Goal: Task Accomplishment & Management: Manage account settings

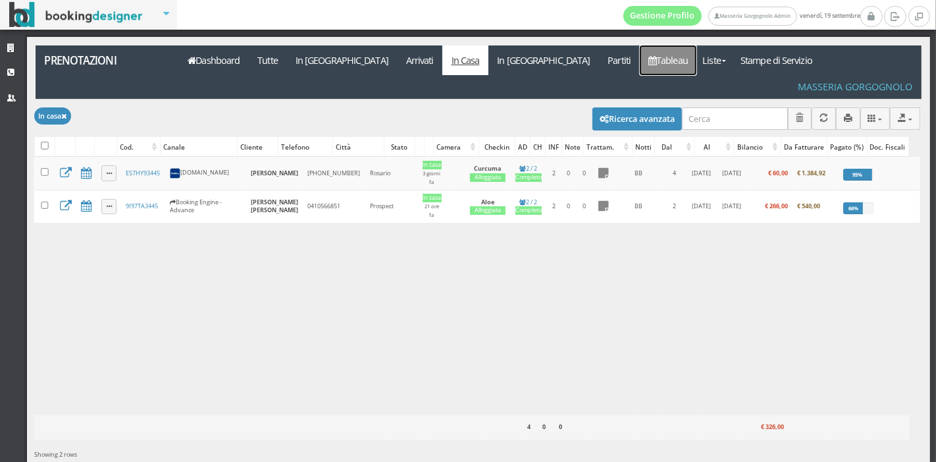
click at [640, 63] on link "Tableau" at bounding box center [668, 60] width 57 height 30
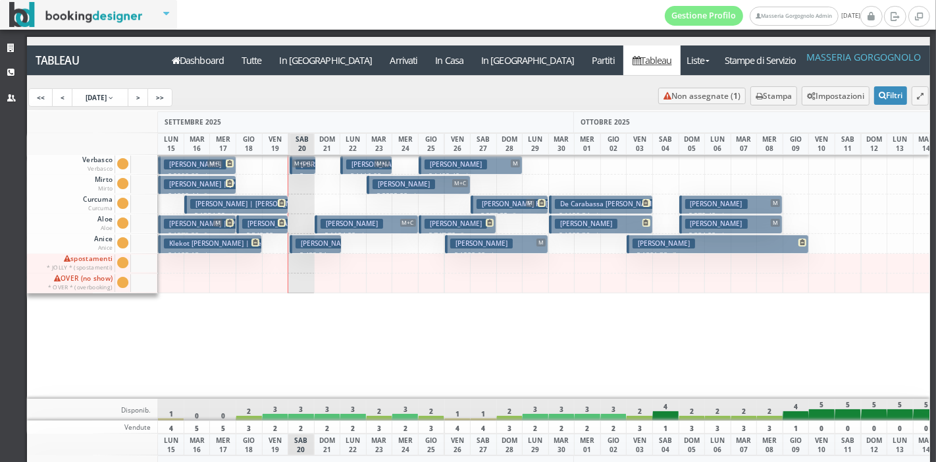
click at [448, 228] on button "Stauber Craig € 747.72 3 notti 2 Adulti" at bounding box center [458, 224] width 78 height 19
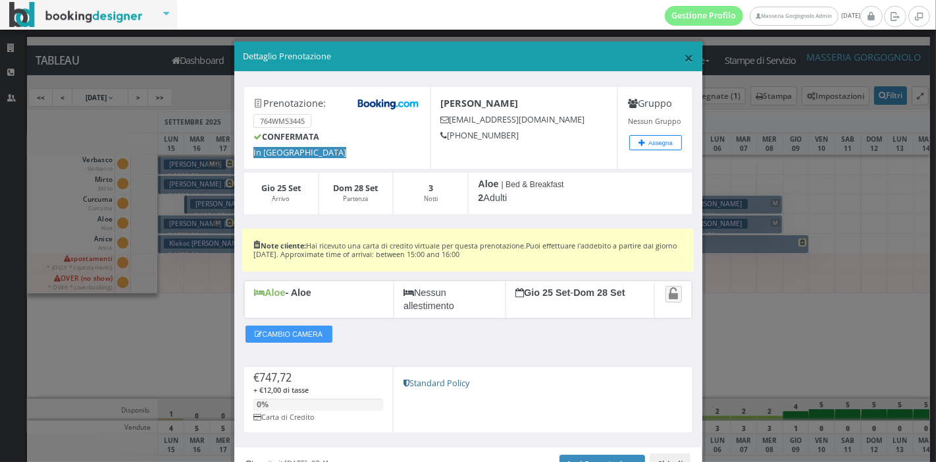
click at [684, 58] on span "×" at bounding box center [688, 57] width 9 height 22
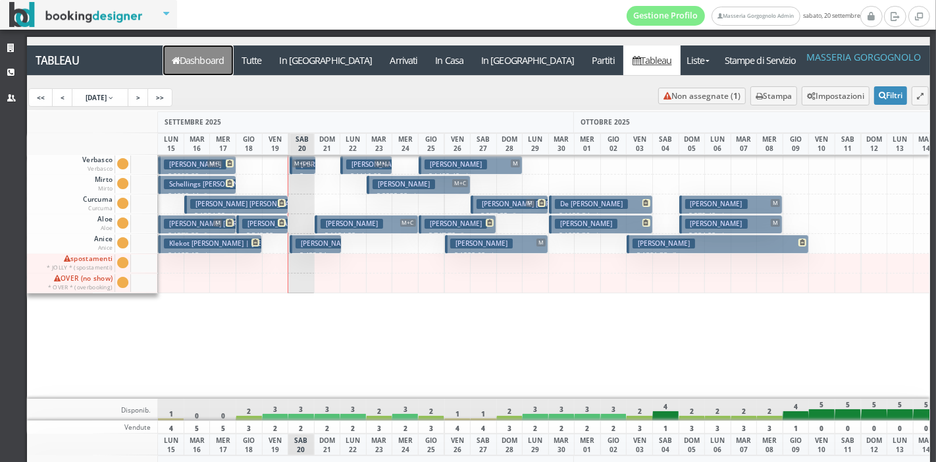
click at [205, 54] on link "Dashboard" at bounding box center [198, 60] width 70 height 30
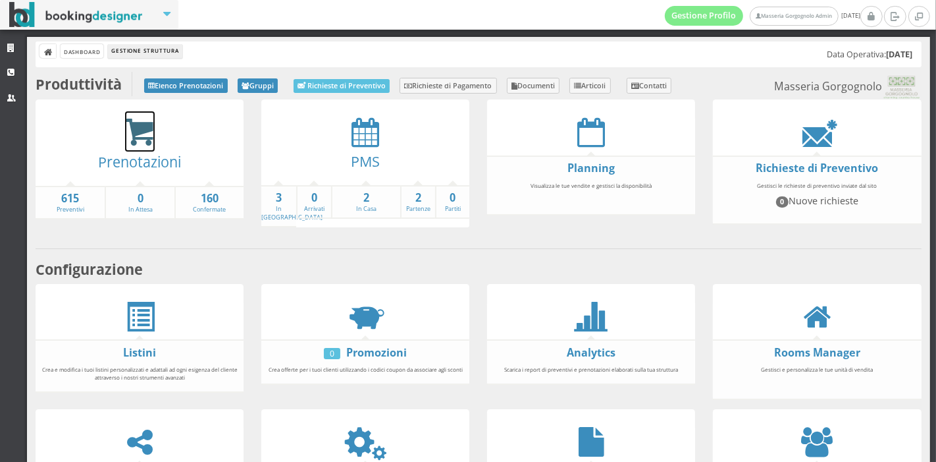
click at [134, 138] on icon at bounding box center [140, 132] width 30 height 30
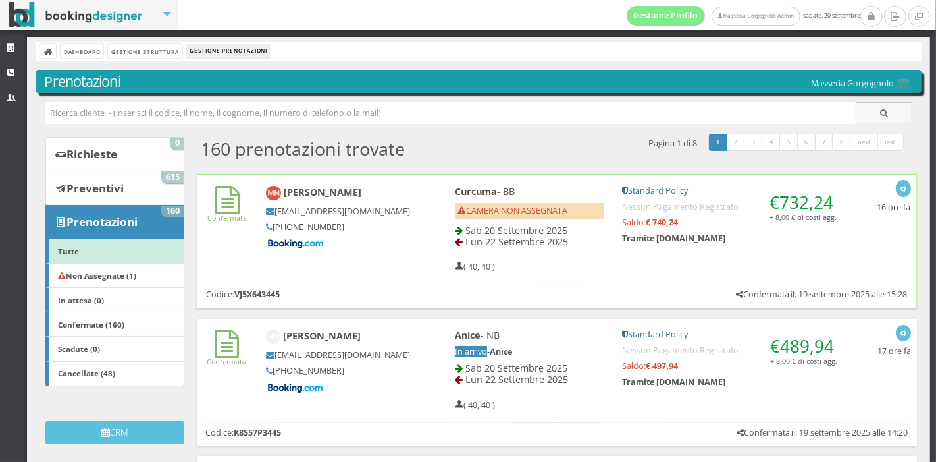
click at [406, 254] on div "Millan Narsey mnarse.887492@guest.booking.com +966553771534" at bounding box center [338, 218] width 162 height 76
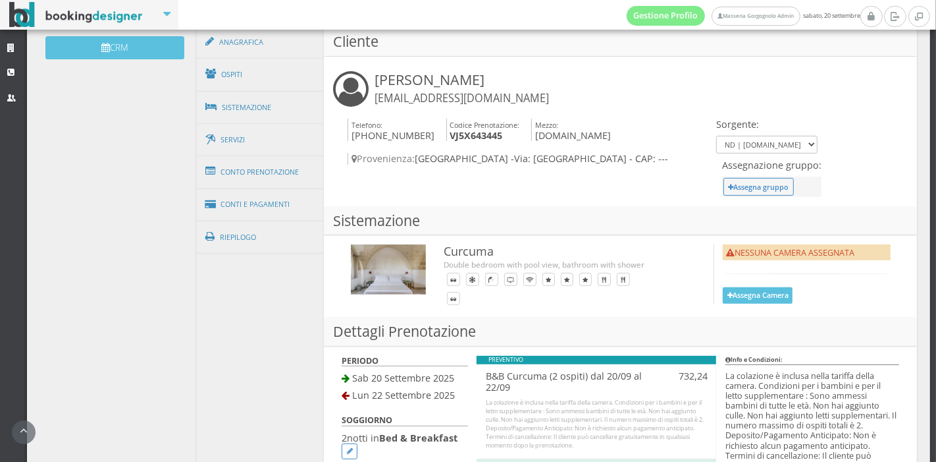
scroll to position [437, 0]
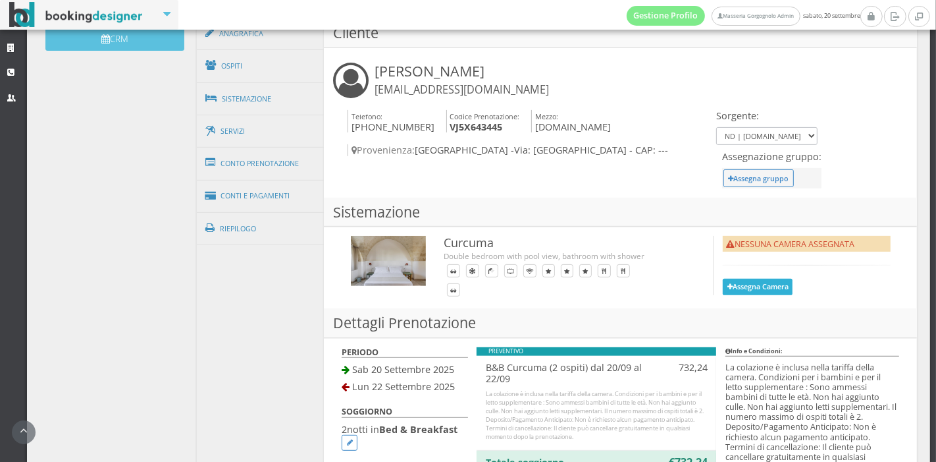
click at [764, 286] on button "Assegna Camera" at bounding box center [758, 287] width 70 height 16
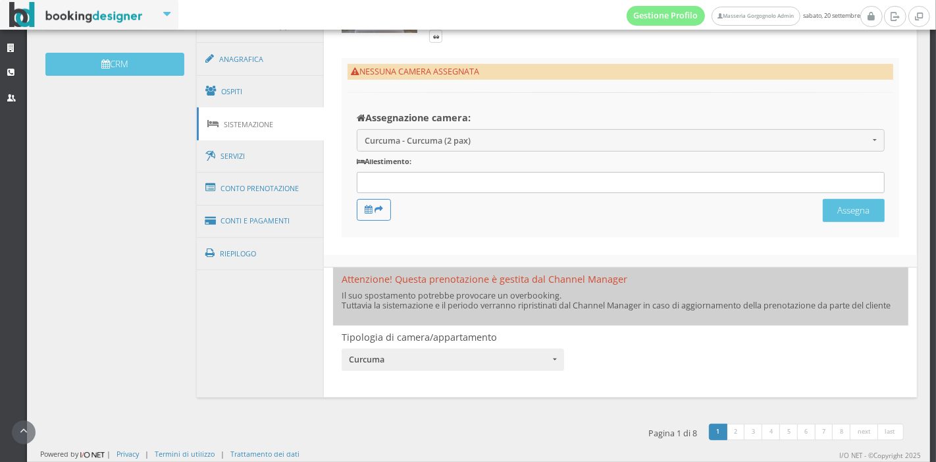
click at [438, 172] on div at bounding box center [621, 183] width 528 height 22
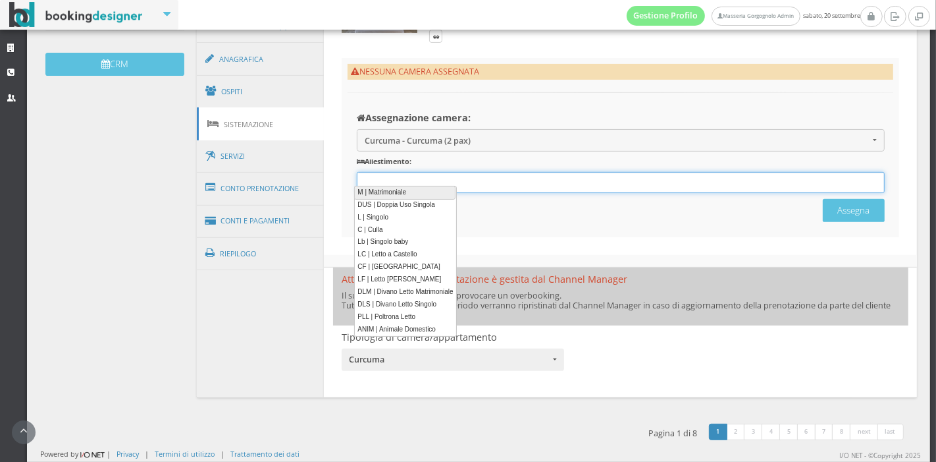
click at [395, 190] on link "M | Matrimoniale" at bounding box center [404, 193] width 101 height 14
type input "M"
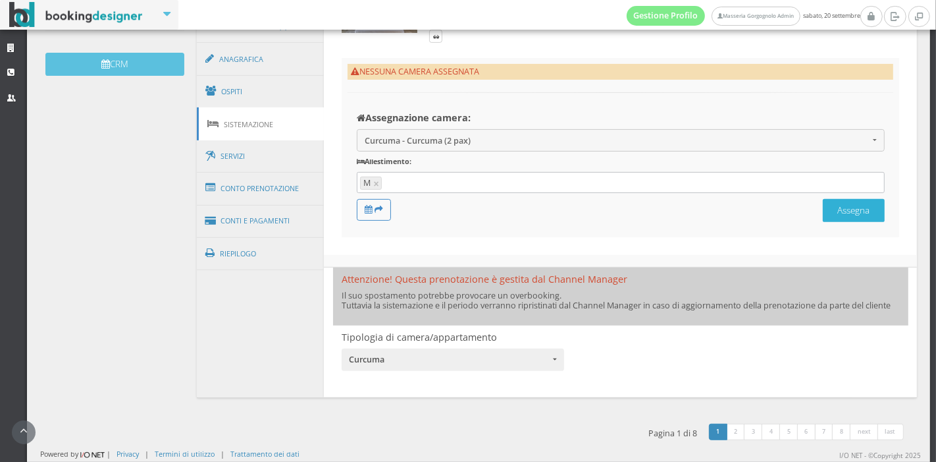
click at [854, 211] on button "Assegna" at bounding box center [854, 210] width 62 height 23
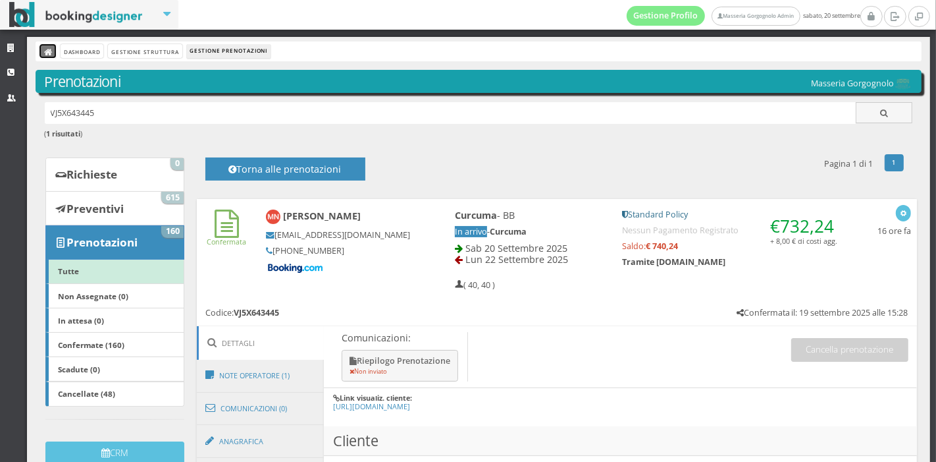
click at [47, 51] on icon at bounding box center [48, 52] width 9 height 9
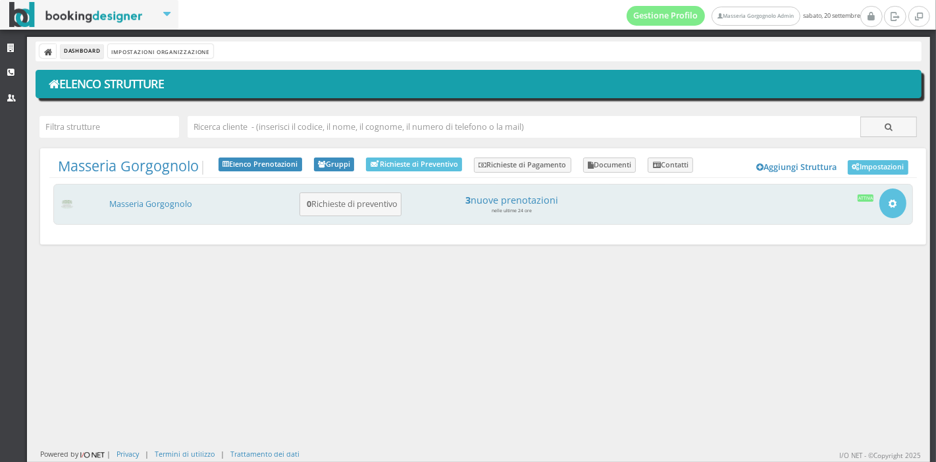
click at [146, 196] on div "Masseria Gorgognolo 0 Richieste di preventivo 3 nuove prenotazioni nelle ultime…" at bounding box center [483, 204] width 860 height 41
click at [146, 198] on link "Masseria Gorgognolo" at bounding box center [150, 203] width 83 height 11
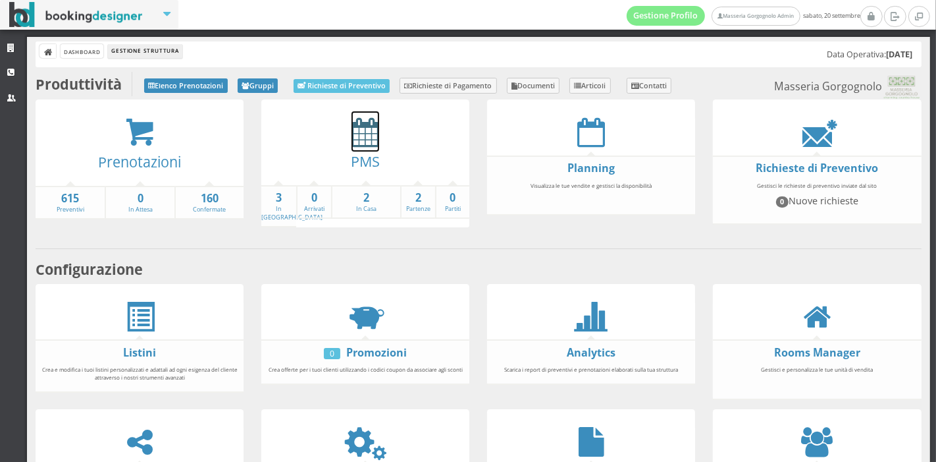
click at [353, 132] on icon at bounding box center [366, 132] width 28 height 30
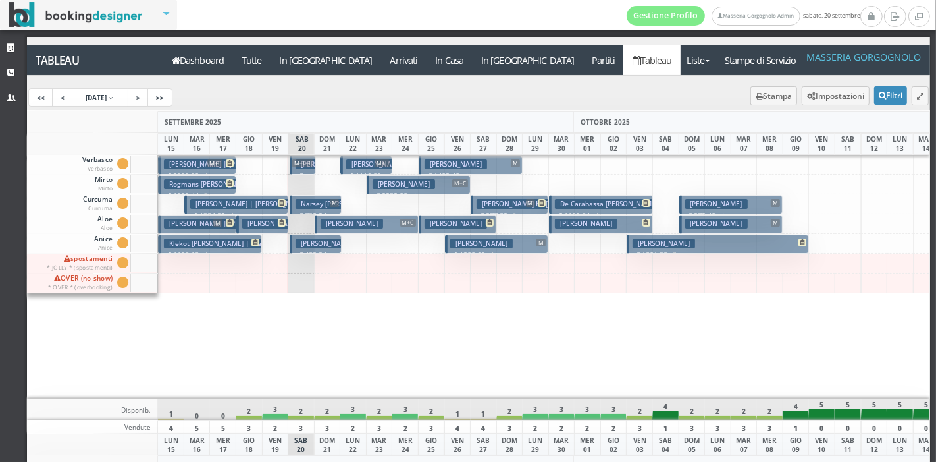
click at [451, 221] on h3 "Stauber Craig" at bounding box center [456, 224] width 63 height 10
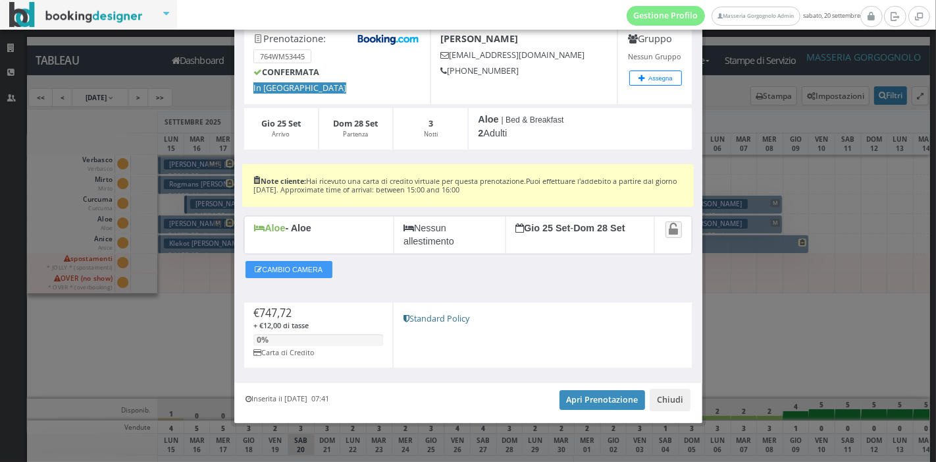
scroll to position [72, 0]
click at [581, 403] on link "Apri Prenotazione" at bounding box center [603, 400] width 86 height 20
click at [659, 398] on button "Chiudi" at bounding box center [670, 399] width 41 height 22
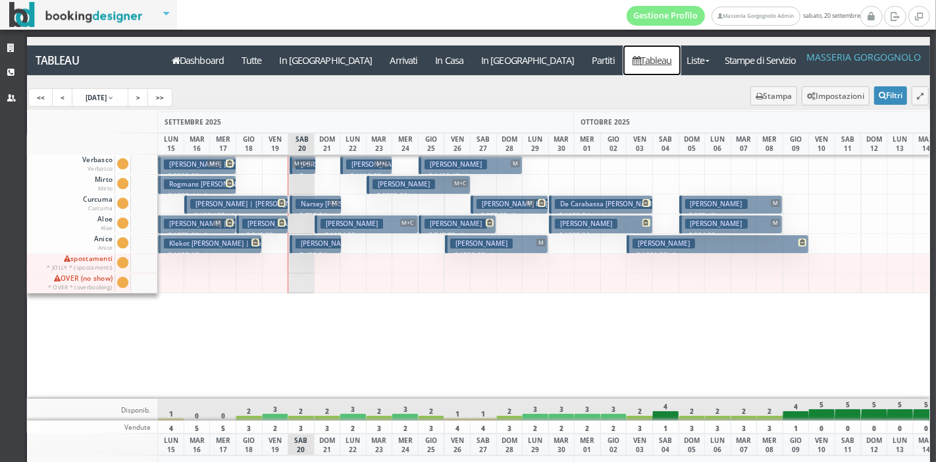
click at [624, 68] on link "Tableau" at bounding box center [652, 60] width 57 height 30
click at [16, 70] on icon at bounding box center [12, 72] width 11 height 9
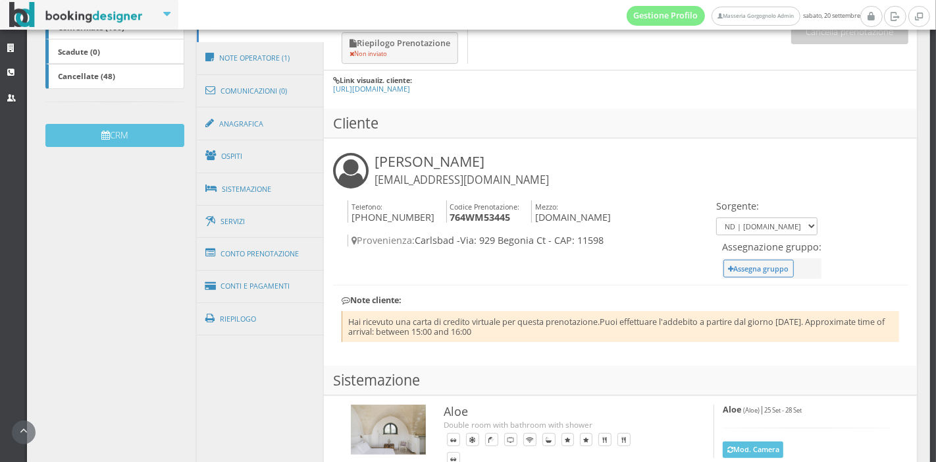
scroll to position [355, 0]
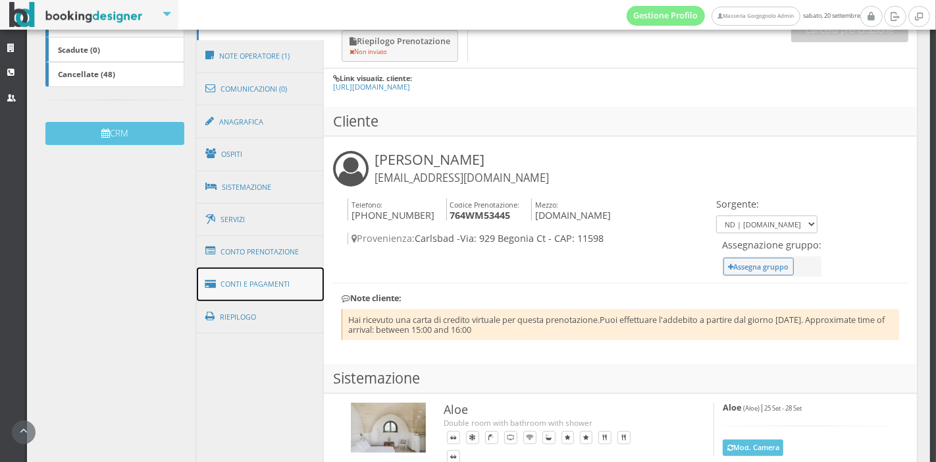
click at [277, 277] on link "Conti e Pagamenti" at bounding box center [261, 284] width 128 height 34
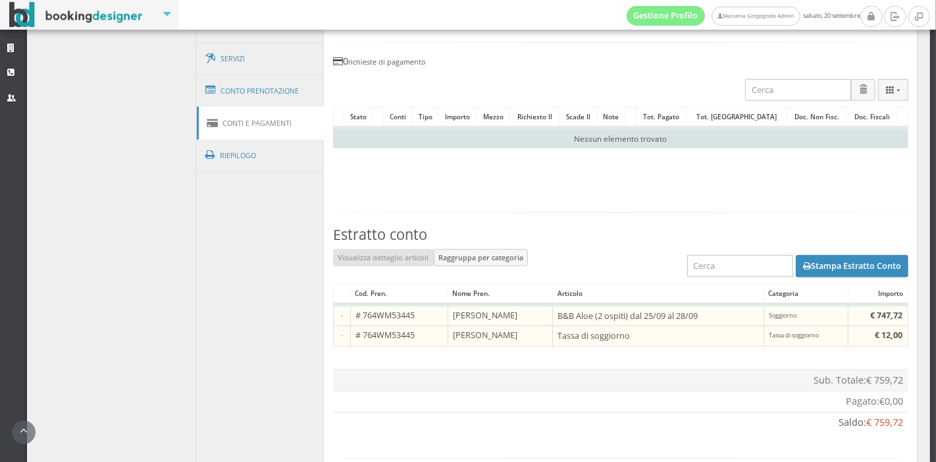
scroll to position [535, 0]
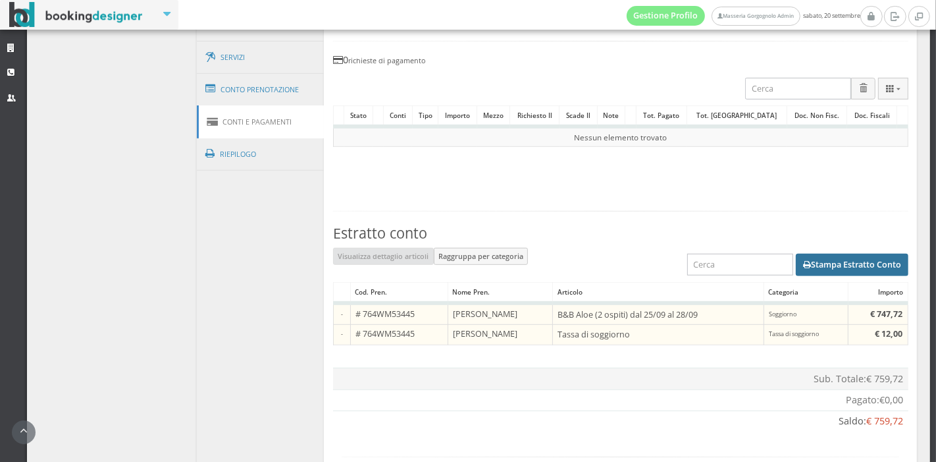
click at [817, 264] on button "Stampa Estratto Conto" at bounding box center [852, 264] width 113 height 22
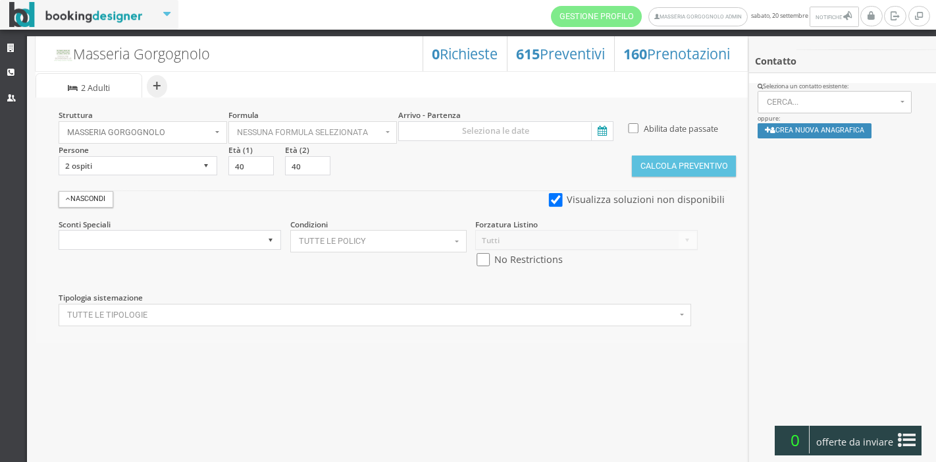
select select
click at [196, 166] on select "1 ospite 2 ospiti 3 ospiti 4 ospiti 5 ospiti 6 ospiti 7 ospiti 8 ospiti 9 ospit…" at bounding box center [138, 166] width 159 height 20
select select "4"
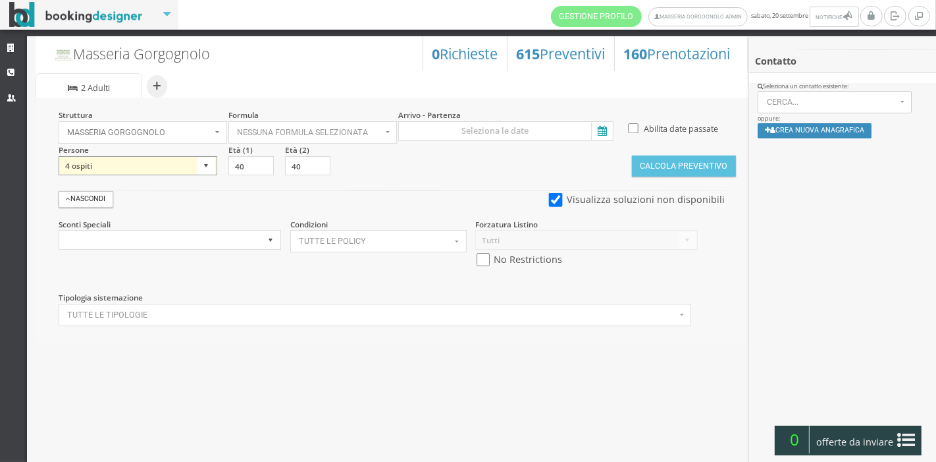
click at [59, 156] on select "1 ospite 2 ospiti 3 ospiti 4 ospiti 5 ospiti 6 ospiti 7 ospiti 8 ospiti 9 ospit…" at bounding box center [138, 166] width 159 height 20
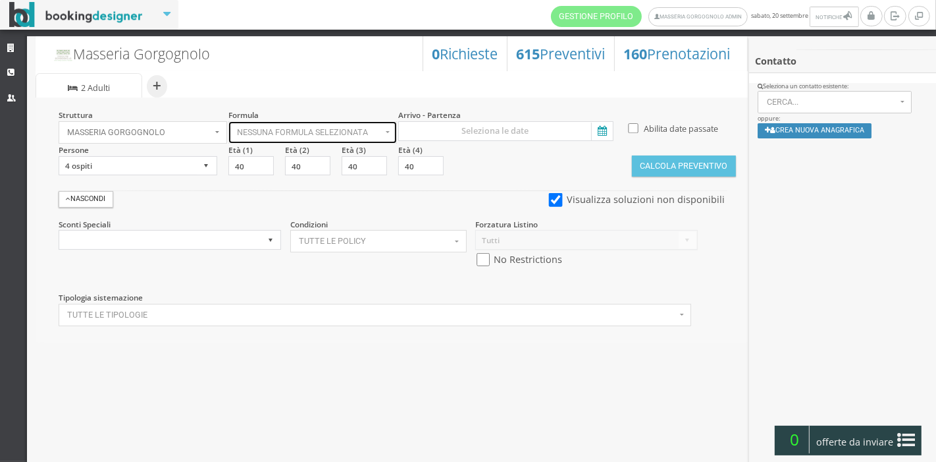
click at [295, 133] on span "Nessuna formula selezionata" at bounding box center [309, 132] width 144 height 9
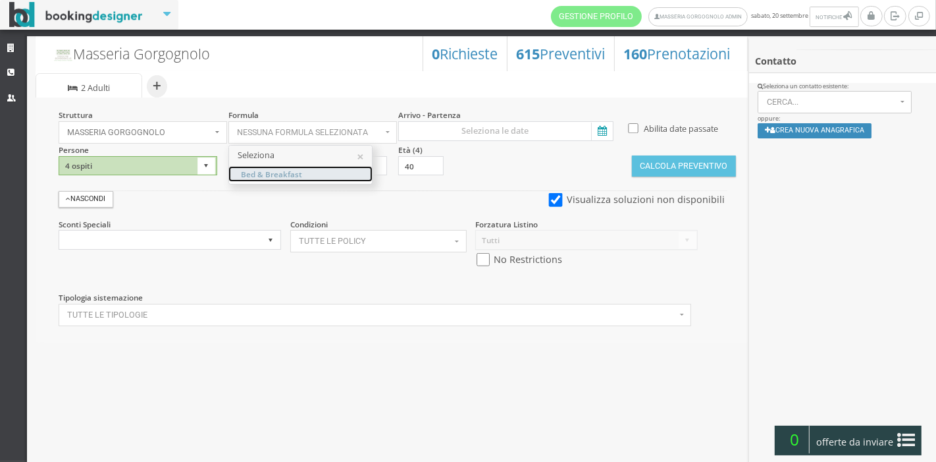
click at [296, 172] on span "Bed & Breakfast" at bounding box center [271, 173] width 61 height 11
select select "4"
click at [602, 130] on icon at bounding box center [601, 131] width 20 height 18
click at [602, 130] on input at bounding box center [505, 131] width 215 height 20
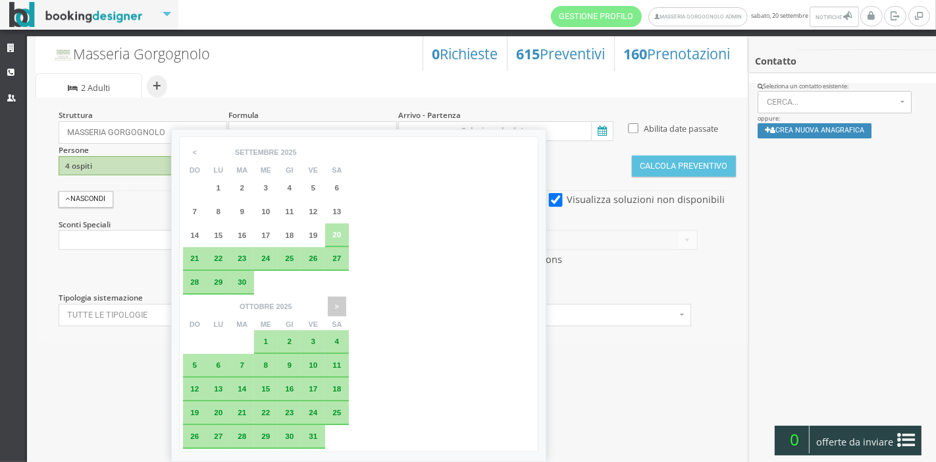
click at [346, 296] on span ">" at bounding box center [337, 306] width 18 height 20
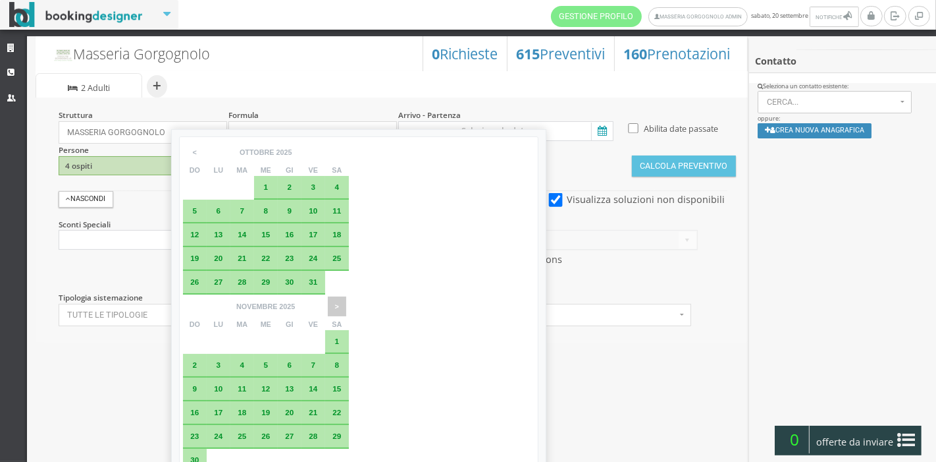
click at [346, 296] on span ">" at bounding box center [337, 306] width 18 height 20
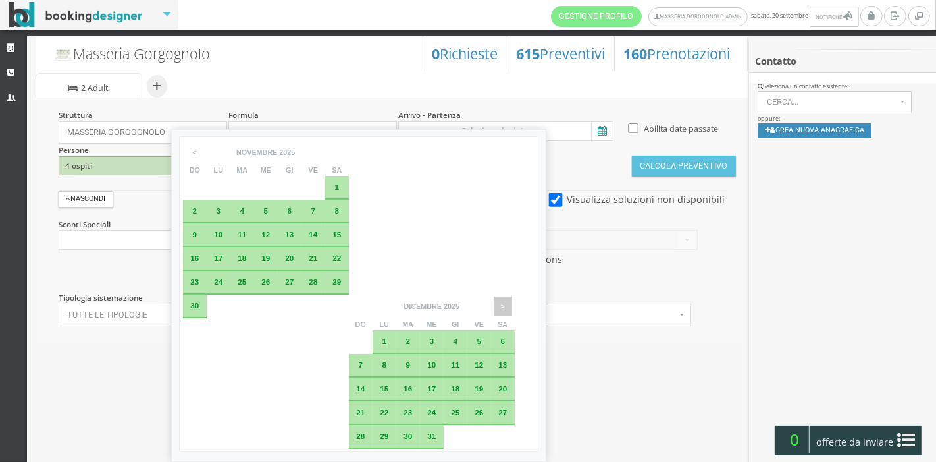
click at [512, 296] on span ">" at bounding box center [503, 306] width 18 height 20
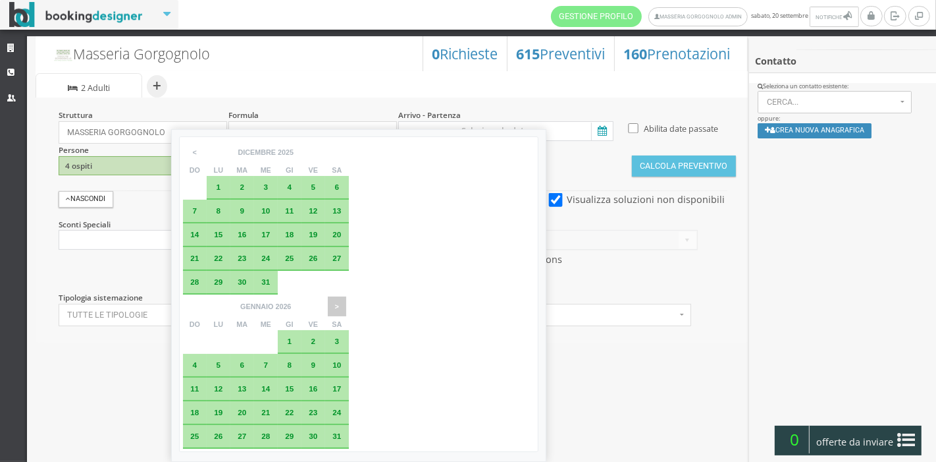
click at [346, 296] on span ">" at bounding box center [337, 306] width 18 height 20
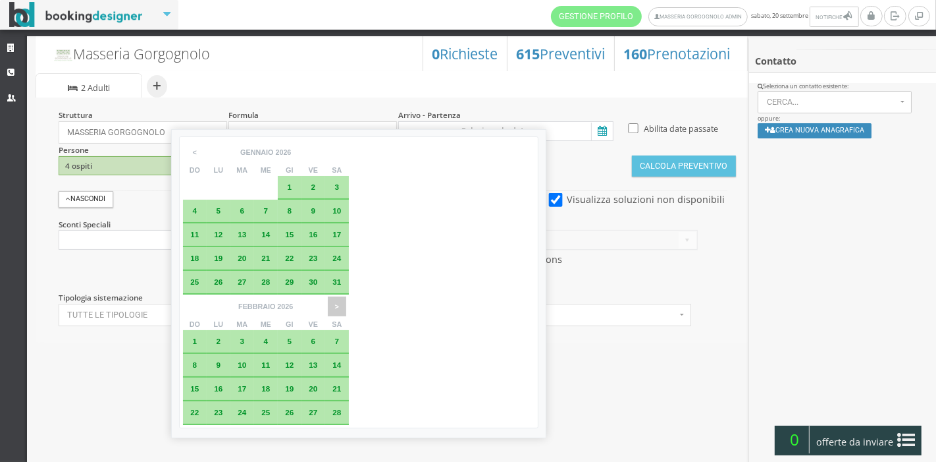
click at [346, 296] on span ">" at bounding box center [337, 306] width 18 height 20
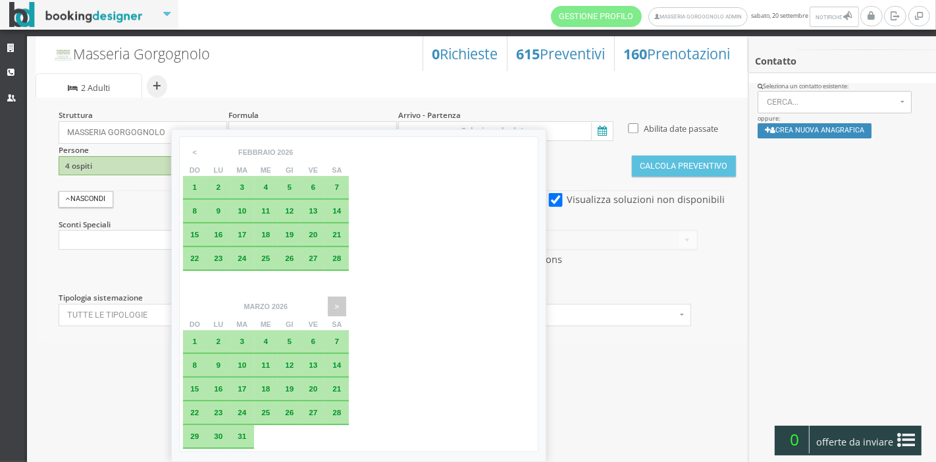
click at [346, 296] on span ">" at bounding box center [337, 306] width 18 height 20
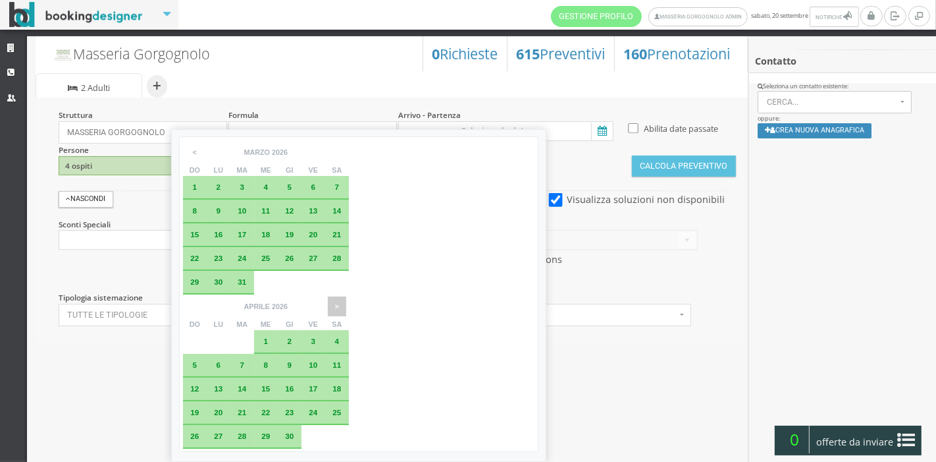
click at [346, 296] on span ">" at bounding box center [337, 306] width 18 height 20
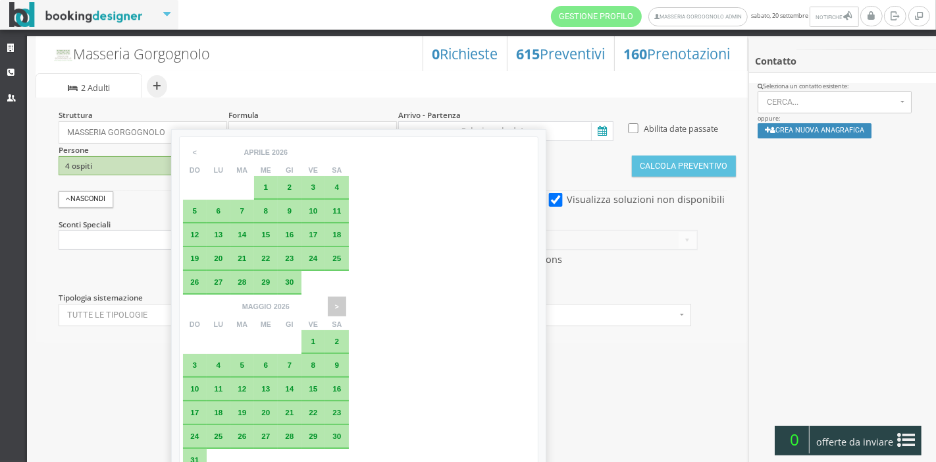
click at [346, 296] on span ">" at bounding box center [337, 306] width 18 height 20
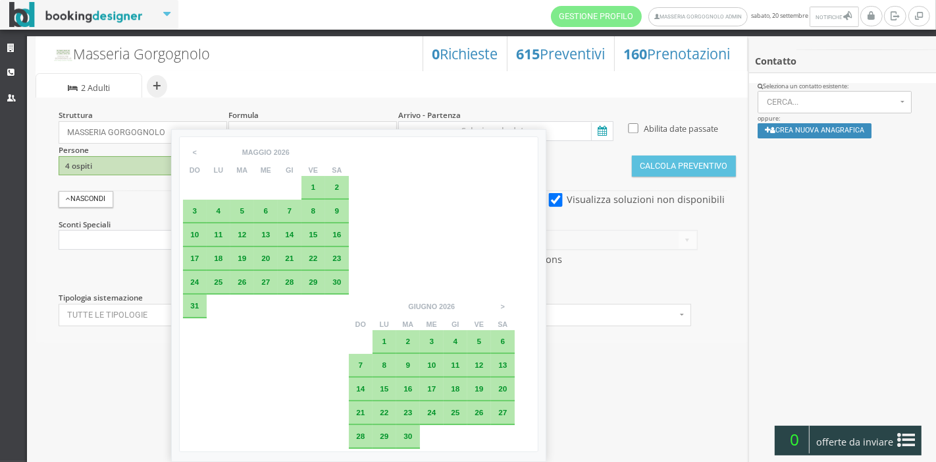
drag, startPoint x: 384, startPoint y: 210, endPoint x: 292, endPoint y: 107, distance: 138.1
click at [292, 107] on body "Gestione Profilo Masseria Gorgognolo Admin sabato, 20 settembre 0 Notifiche Not…" at bounding box center [468, 231] width 936 height 462
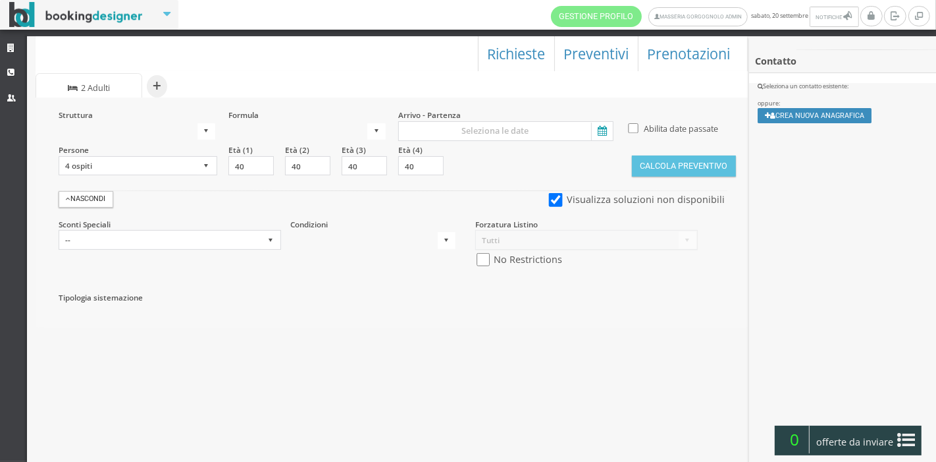
select select
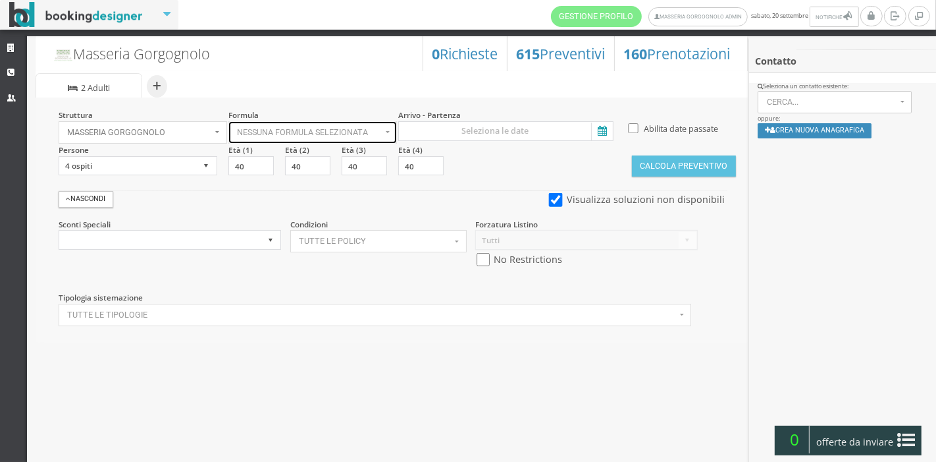
click at [379, 129] on span "Nessuna formula selezionata" at bounding box center [309, 132] width 144 height 9
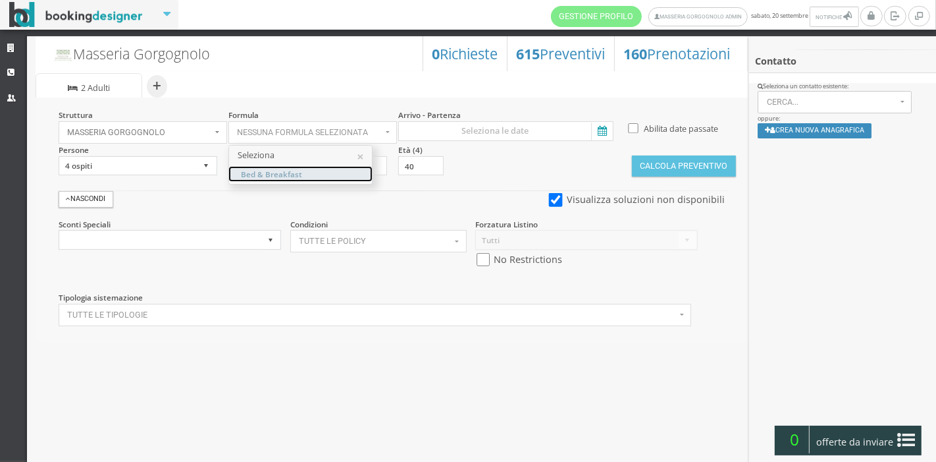
click at [320, 172] on link "Bed & Breakfast" at bounding box center [300, 174] width 143 height 14
select select "4"
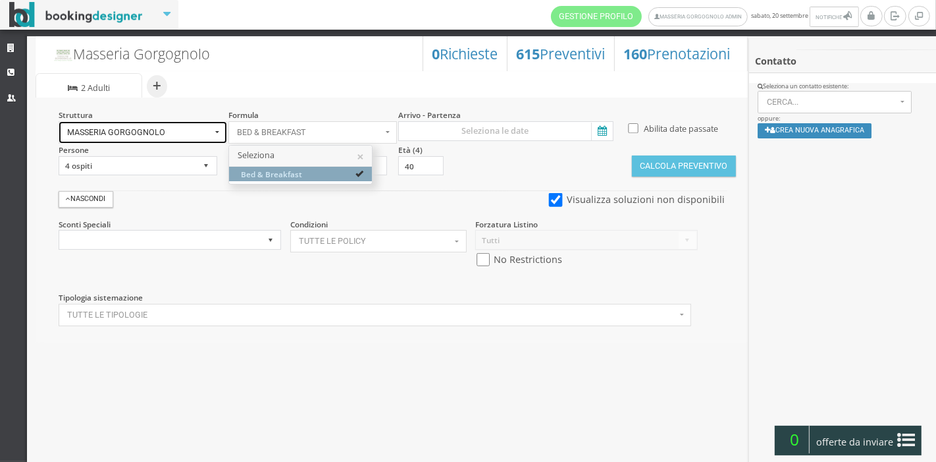
click at [211, 128] on span "Masseria Gorgognolo" at bounding box center [139, 132] width 144 height 9
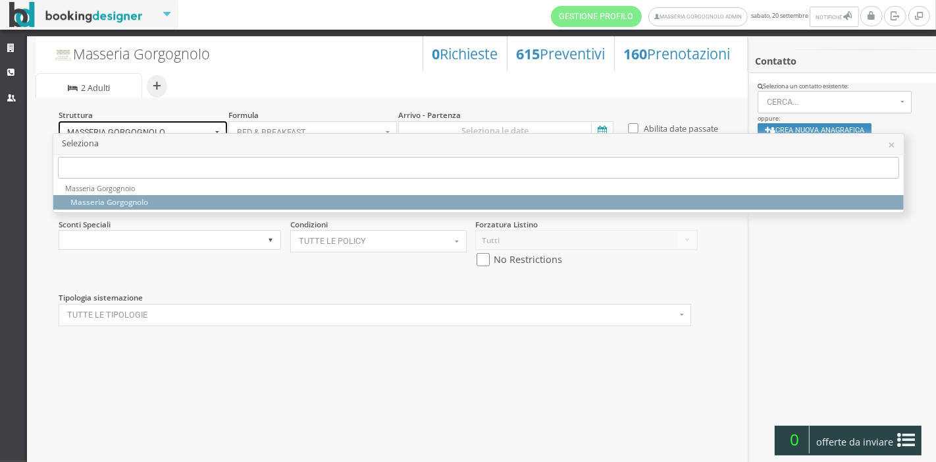
click at [215, 129] on button "Masseria Gorgognolo" at bounding box center [143, 132] width 169 height 22
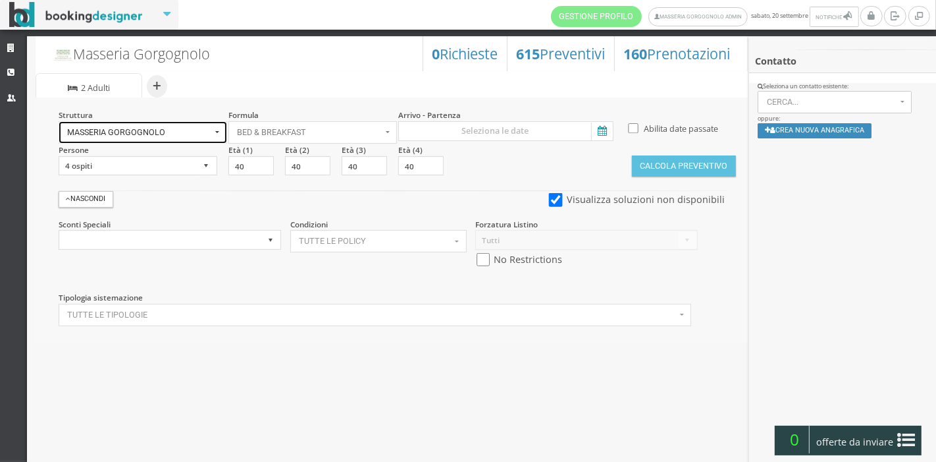
click at [214, 129] on button "Masseria Gorgognolo" at bounding box center [143, 132] width 169 height 22
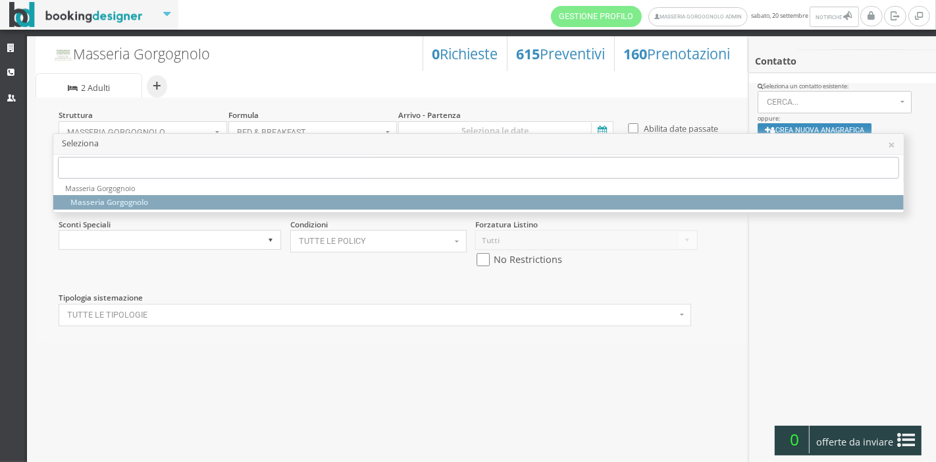
click at [556, 134] on div "× Seleziona" at bounding box center [478, 144] width 851 height 21
click at [542, 199] on link "Masseria Gorgognolo" at bounding box center [478, 202] width 851 height 14
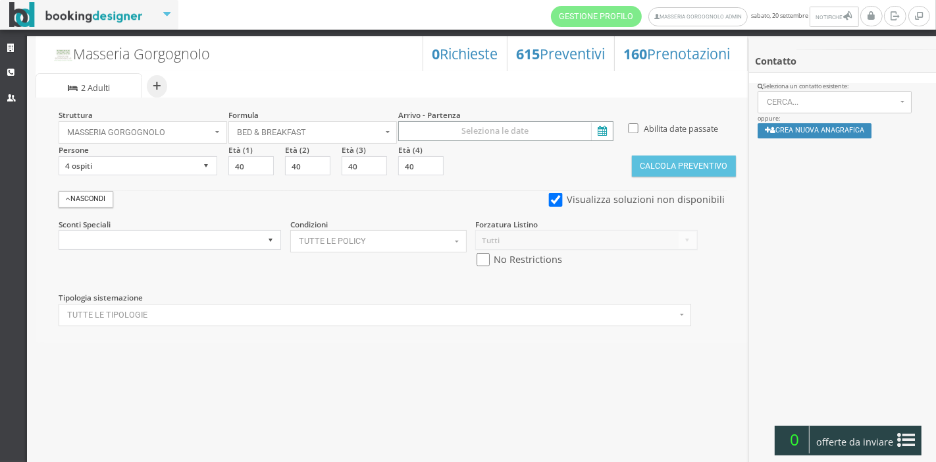
click at [512, 128] on input at bounding box center [505, 131] width 215 height 20
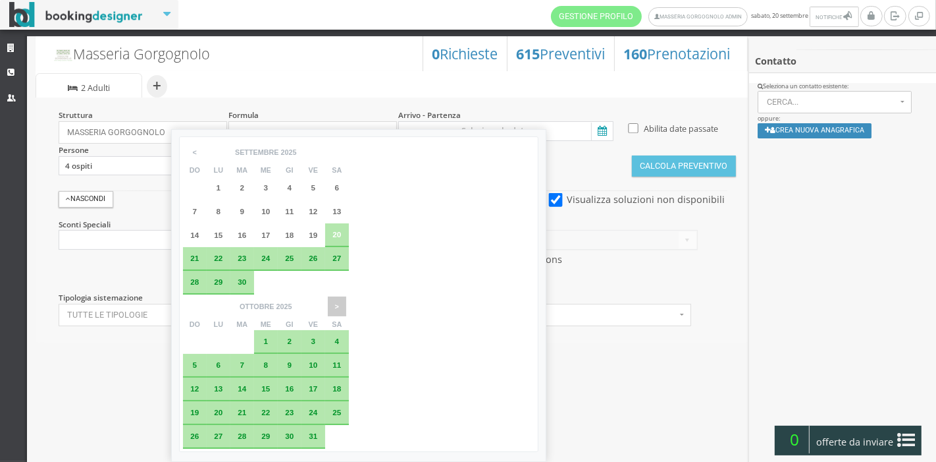
click at [346, 296] on span ">" at bounding box center [337, 306] width 18 height 20
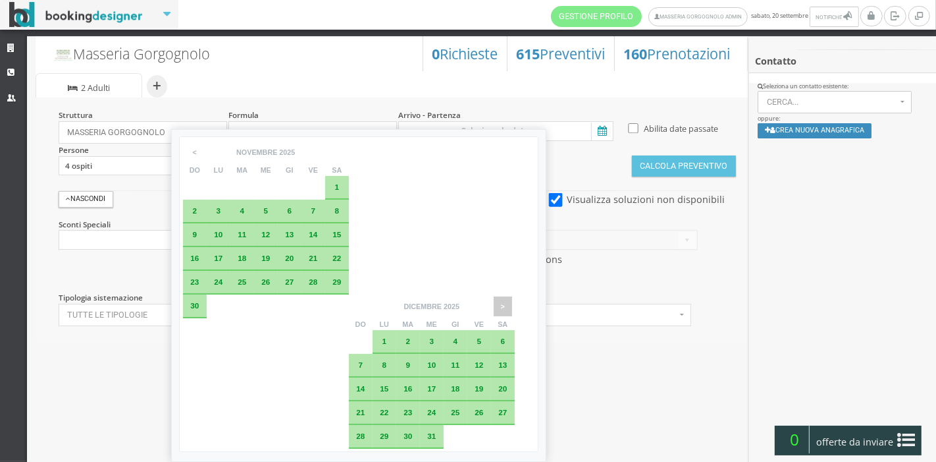
click at [512, 296] on span ">" at bounding box center [503, 306] width 18 height 20
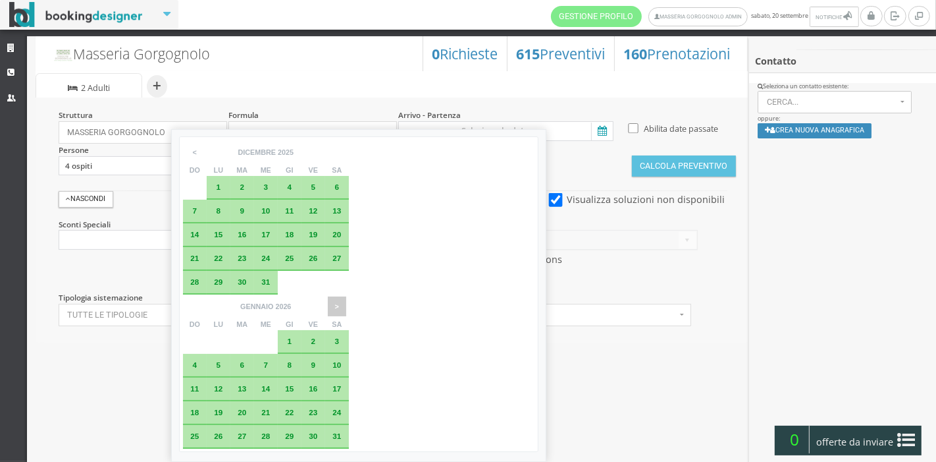
click at [346, 296] on span ">" at bounding box center [337, 306] width 18 height 20
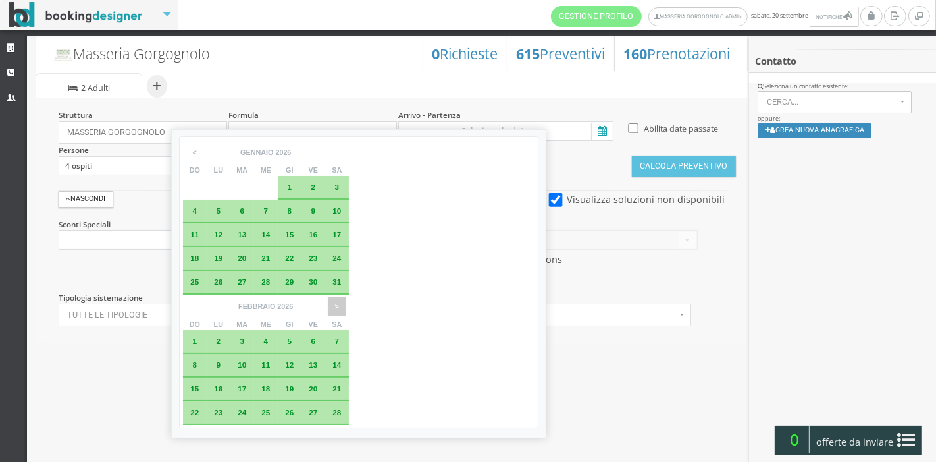
click at [346, 296] on span ">" at bounding box center [337, 306] width 18 height 20
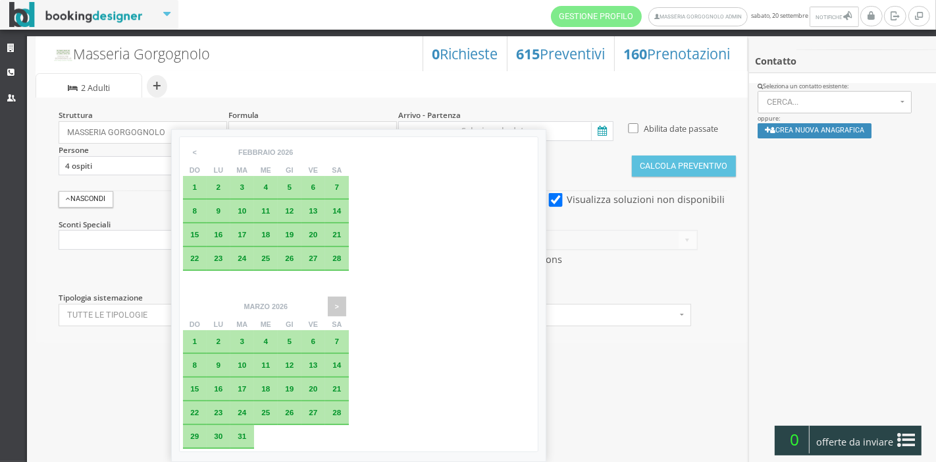
click at [346, 296] on span ">" at bounding box center [337, 306] width 18 height 20
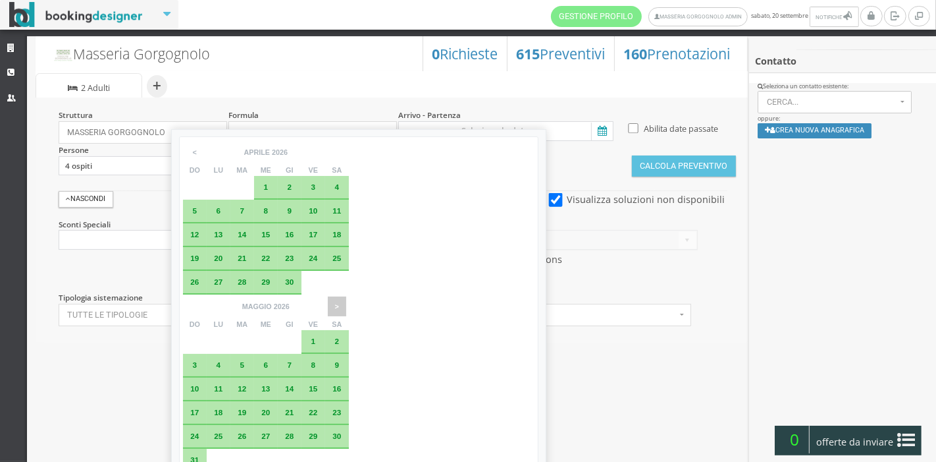
click at [346, 296] on span ">" at bounding box center [337, 306] width 18 height 20
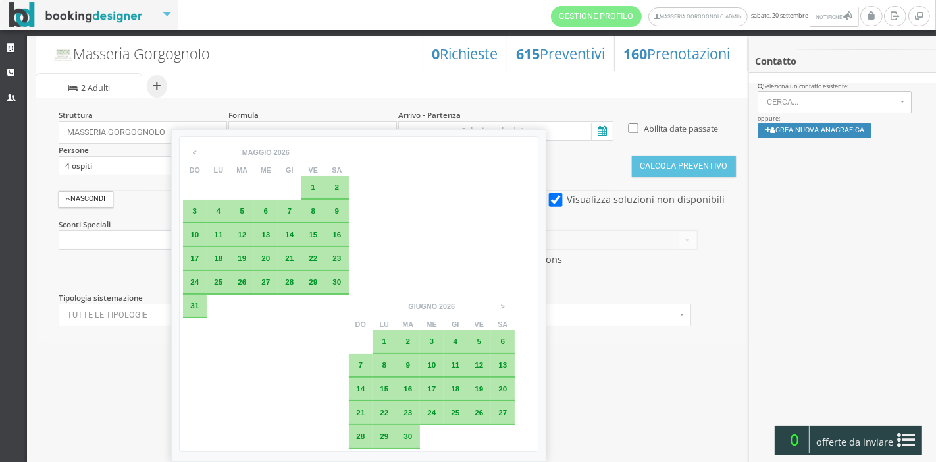
click at [373, 354] on div "7" at bounding box center [361, 366] width 24 height 24
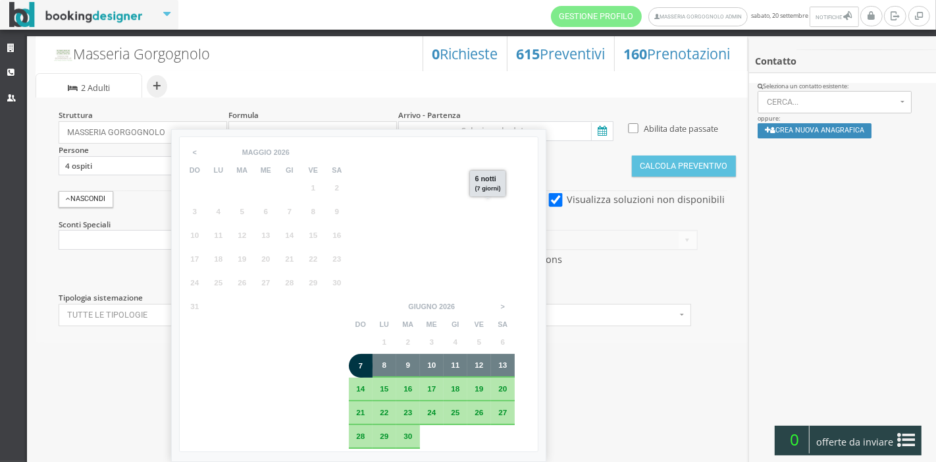
click at [515, 354] on div "13" at bounding box center [503, 366] width 24 height 24
type input "07 giu 2026 - 13 giu 2026"
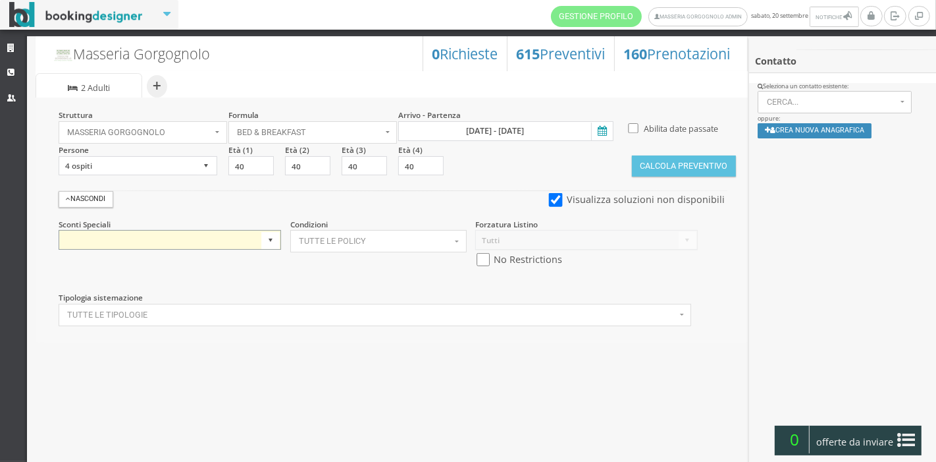
click at [270, 239] on select "Sconto Tariffa Non Rimborsabile (Masseria Gorgognolo)" at bounding box center [170, 240] width 223 height 20
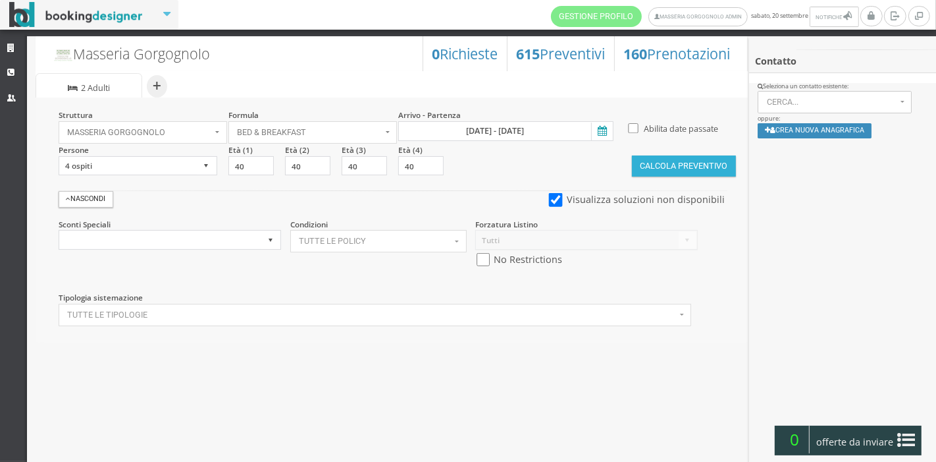
click at [656, 172] on button "Calcola Preventivo" at bounding box center [684, 165] width 104 height 21
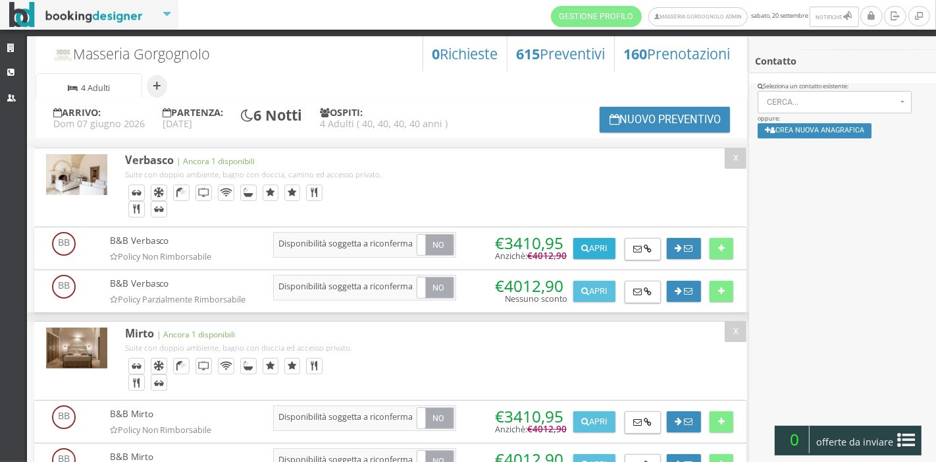
click at [597, 247] on button "Apri" at bounding box center [594, 248] width 42 height 21
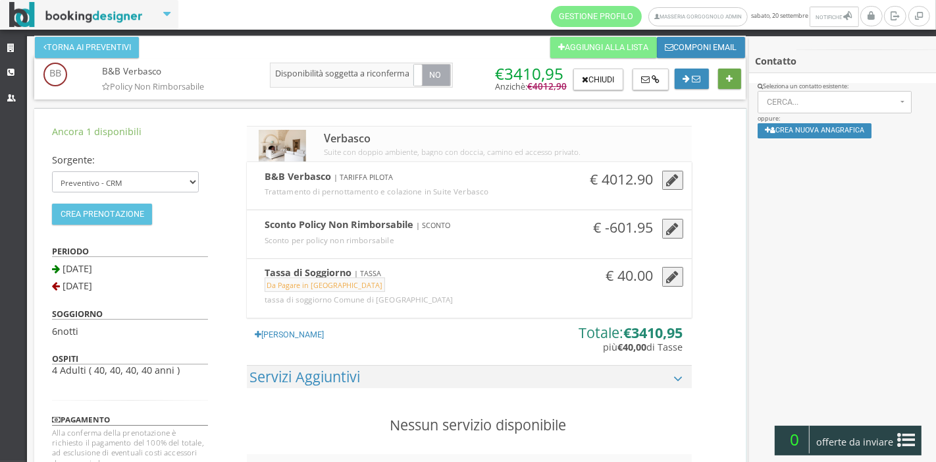
click at [728, 83] on button at bounding box center [729, 78] width 23 height 21
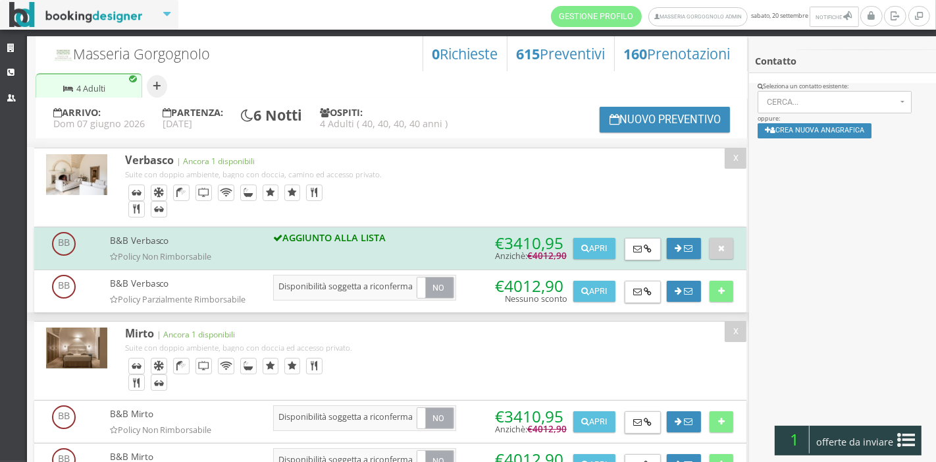
scroll to position [14, 0]
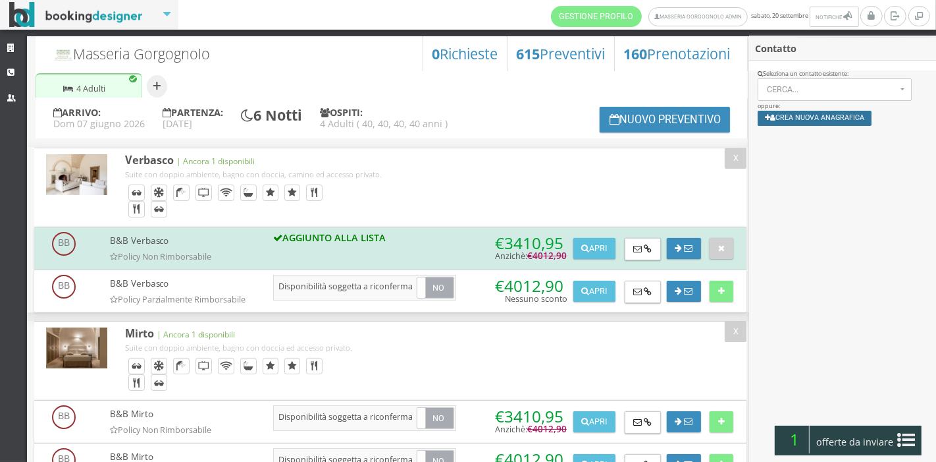
click at [846, 120] on button "Crea nuova anagrafica" at bounding box center [815, 118] width 114 height 15
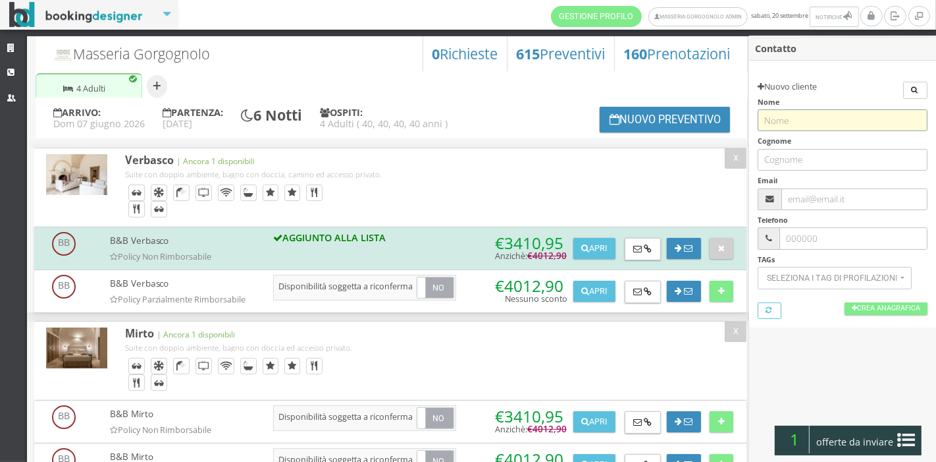
click at [815, 123] on input "text" at bounding box center [842, 120] width 169 height 22
click at [797, 339] on div at bounding box center [842, 362] width 187 height 71
click at [900, 434] on icon at bounding box center [907, 439] width 18 height 21
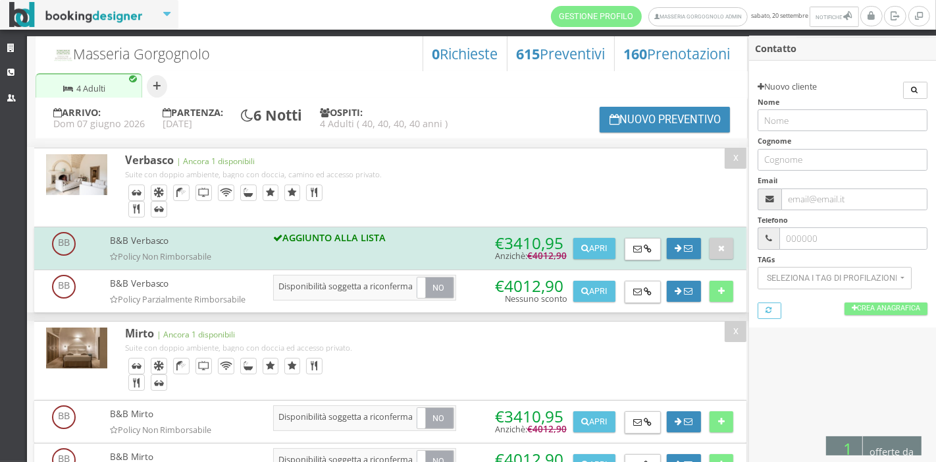
scroll to position [0, 0]
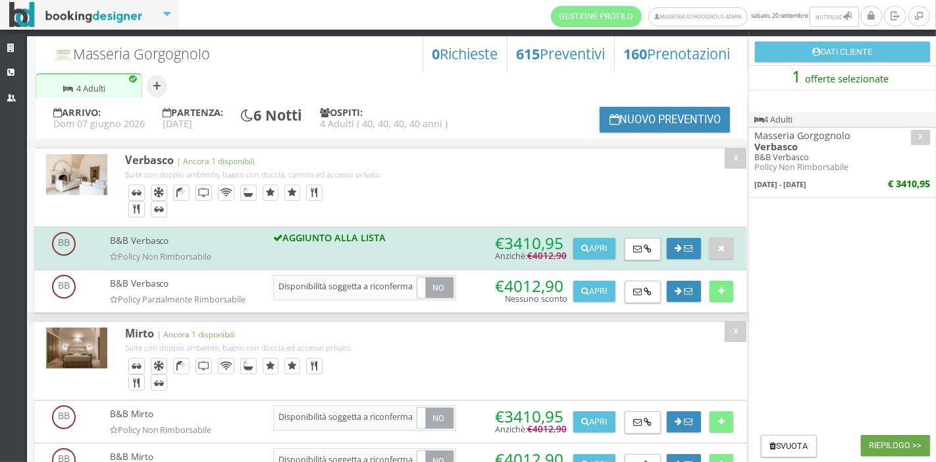
click at [874, 441] on button "Riepilogo >>" at bounding box center [895, 445] width 69 height 21
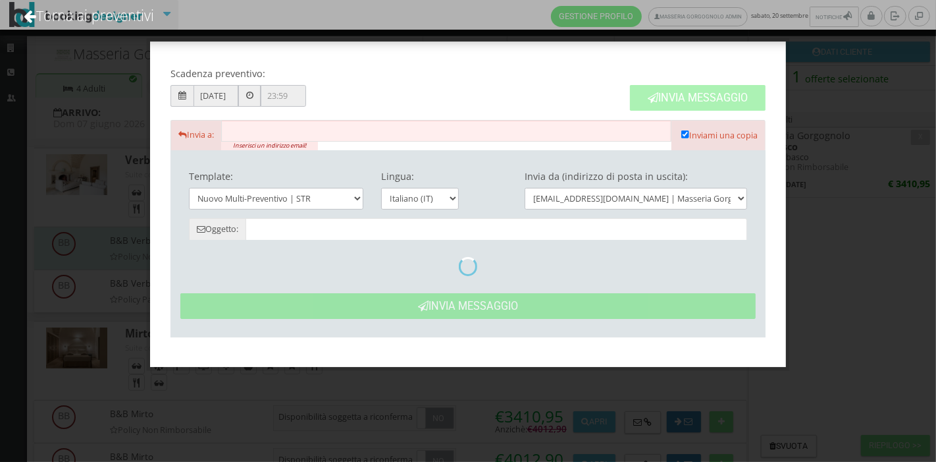
type input "Masseria Gorgognolo: Preventivo - Cliente"
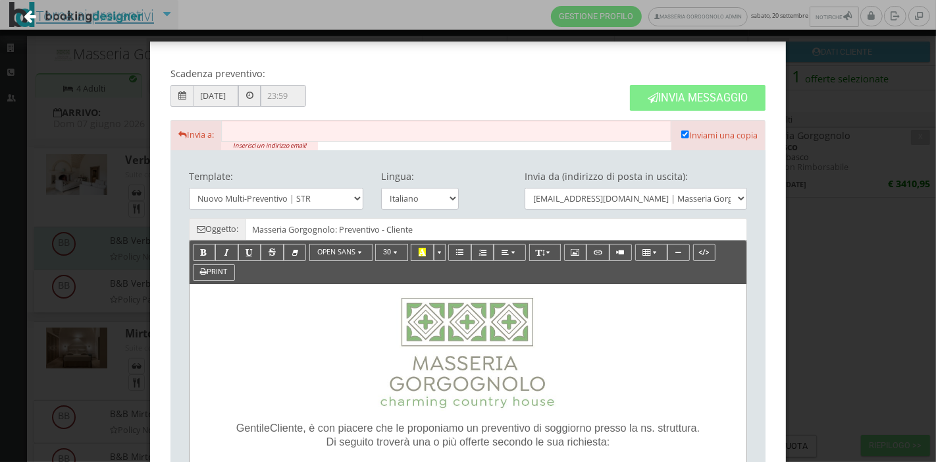
click at [65, 17] on link "Torna ai preventivi" at bounding box center [89, 15] width 166 height 55
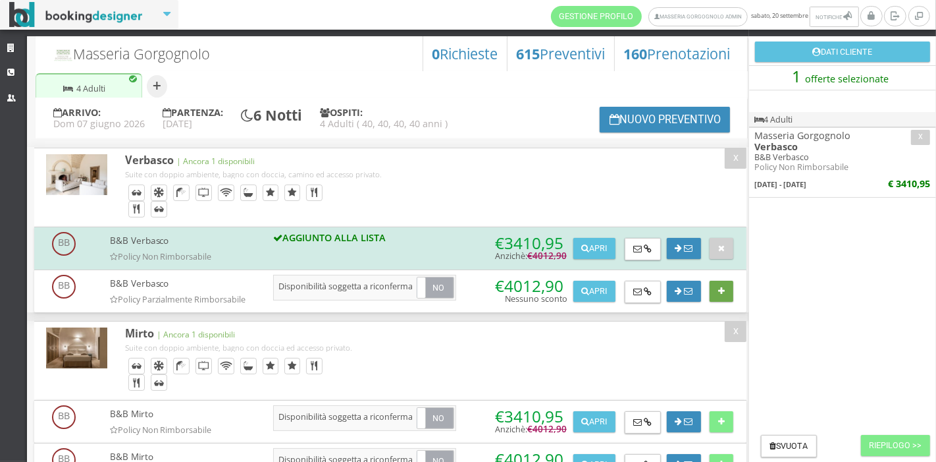
click at [724, 284] on button at bounding box center [721, 290] width 23 height 21
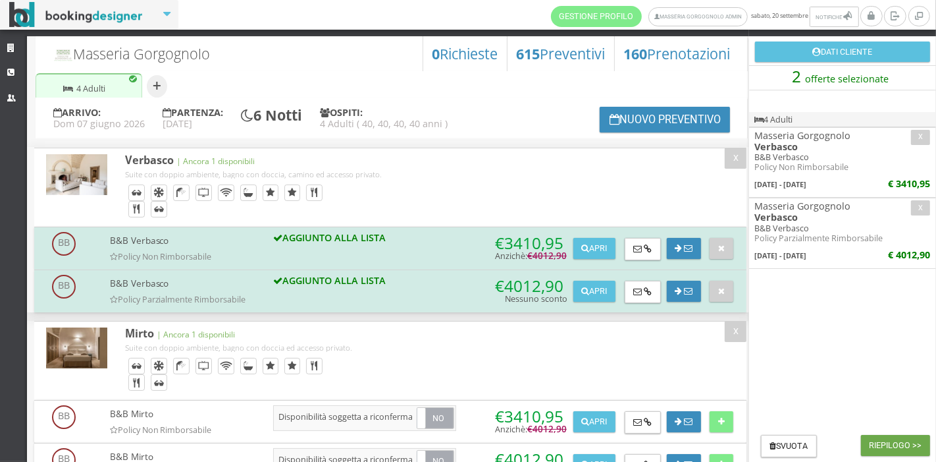
click at [886, 450] on button "Riepilogo >>" at bounding box center [895, 445] width 69 height 21
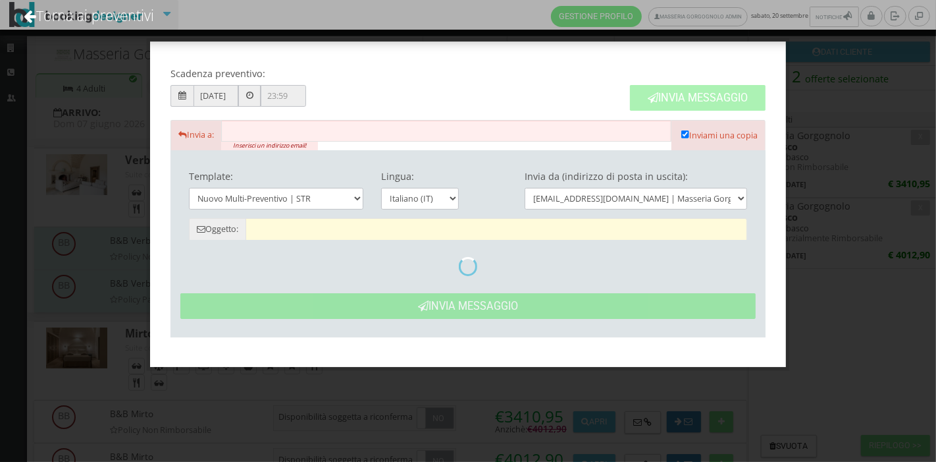
type input "Masseria Gorgognolo: Preventivo - Cliente"
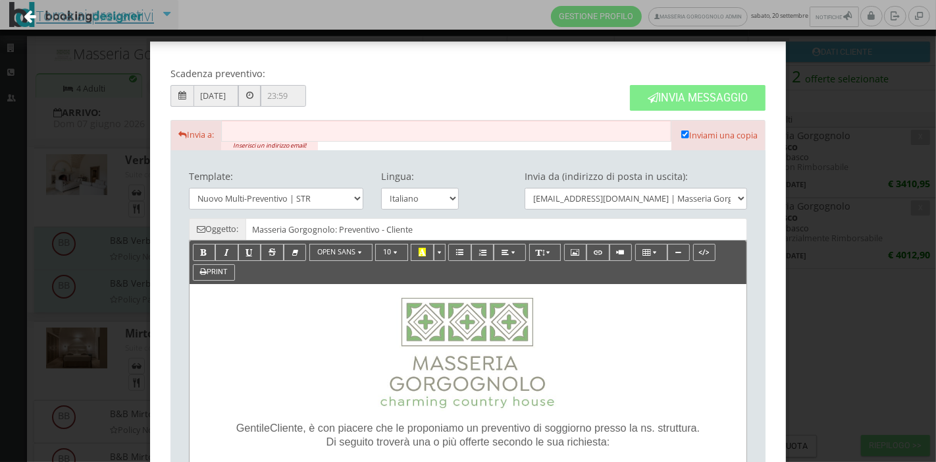
click at [67, 20] on link "Torna ai preventivi" at bounding box center [89, 15] width 166 height 55
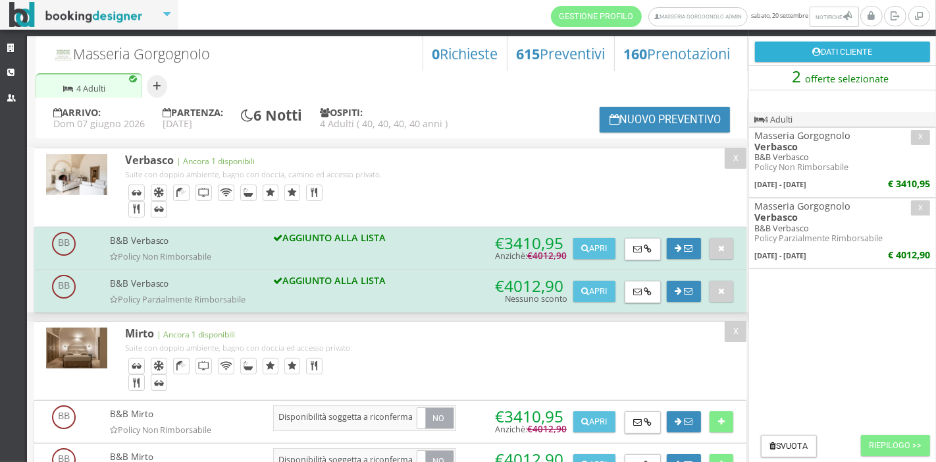
click at [840, 53] on button "Dati Cliente" at bounding box center [842, 51] width 175 height 21
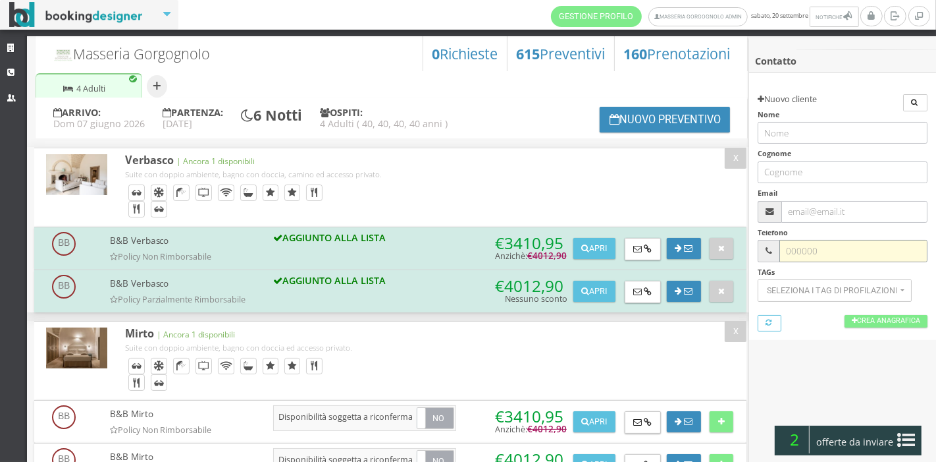
click at [801, 258] on input "text" at bounding box center [854, 251] width 148 height 22
click at [809, 396] on div at bounding box center [842, 375] width 187 height 71
click at [903, 438] on icon at bounding box center [907, 439] width 18 height 21
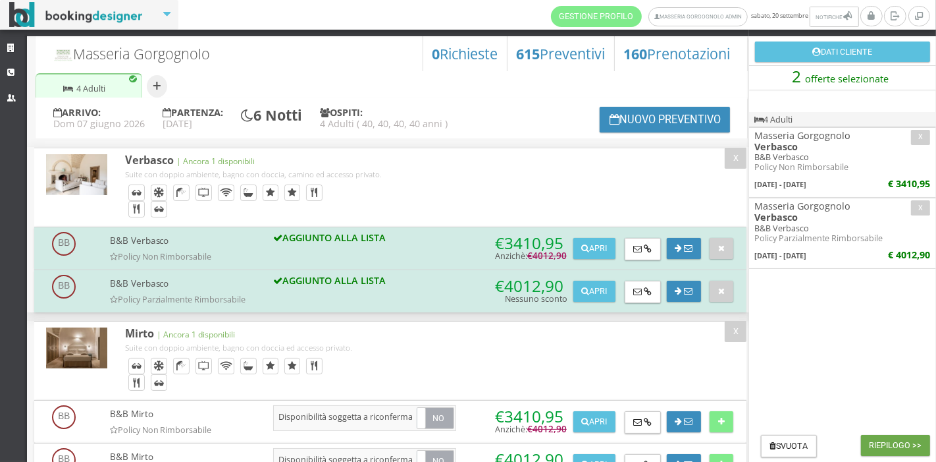
click at [876, 448] on button "Riepilogo >>" at bounding box center [895, 445] width 69 height 21
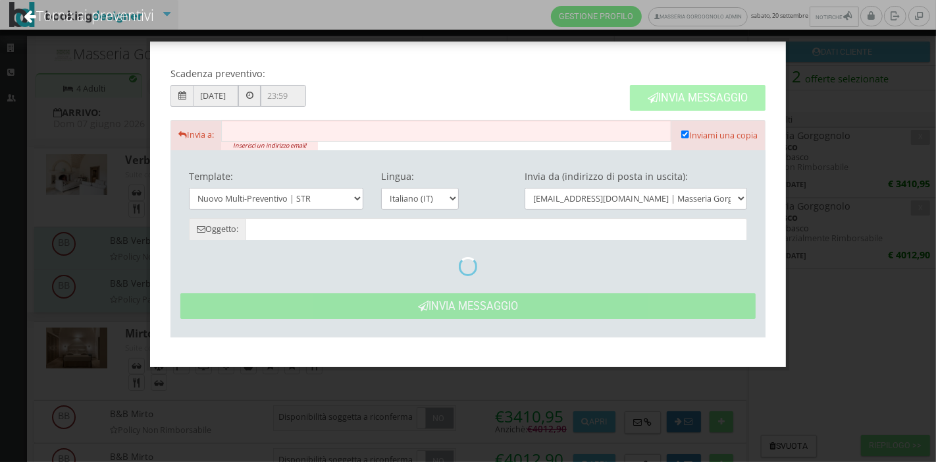
type input "Masseria Gorgognolo: Preventivo - Cliente"
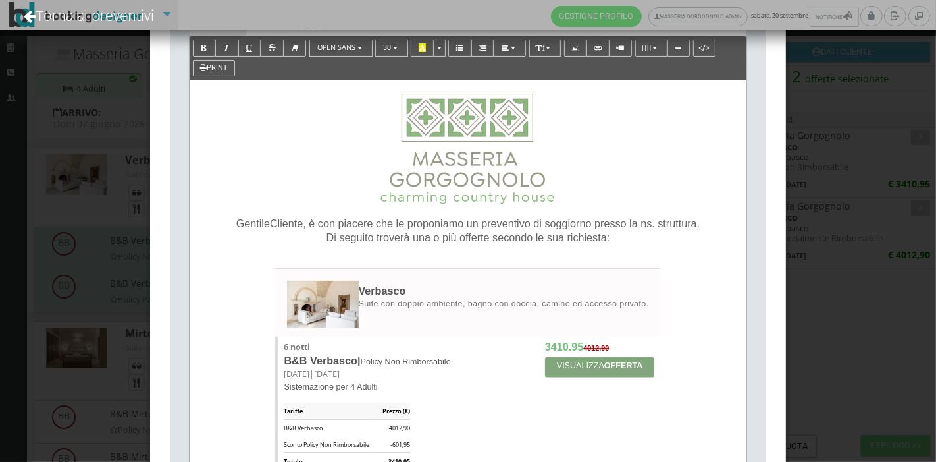
scroll to position [223, 0]
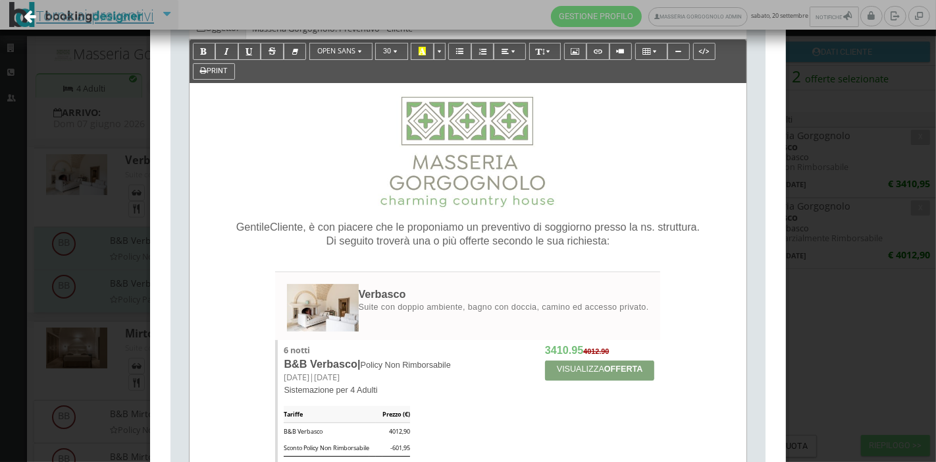
click at [90, 24] on link "Torna ai preventivi" at bounding box center [89, 15] width 166 height 55
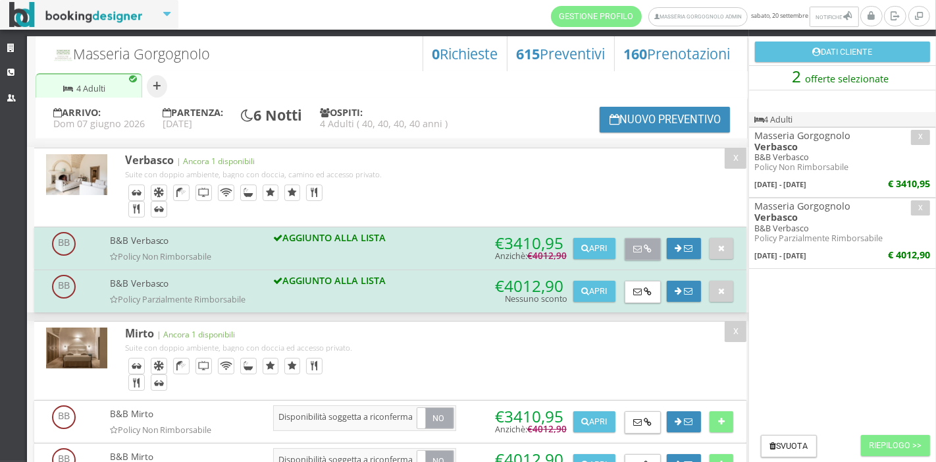
click at [651, 246] on button at bounding box center [643, 249] width 36 height 22
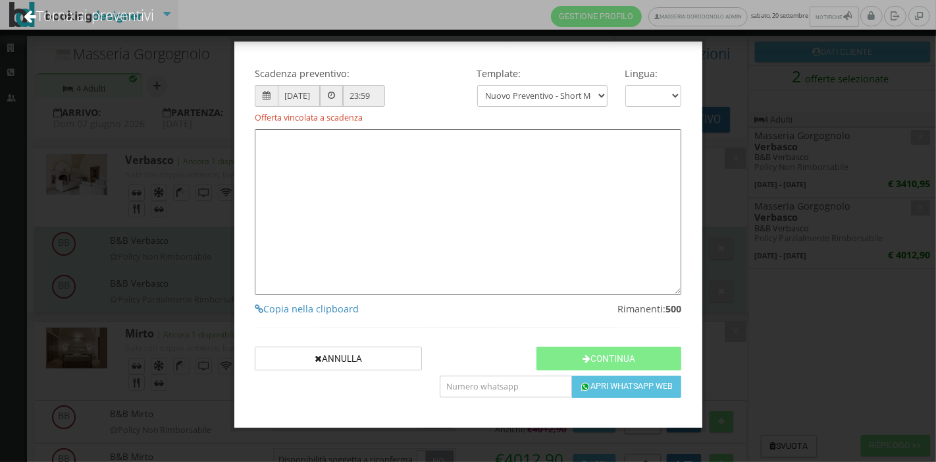
type textarea "Gentile Cliente, grazie per averci contattato! Come da Sua cortese richiesta, L…"
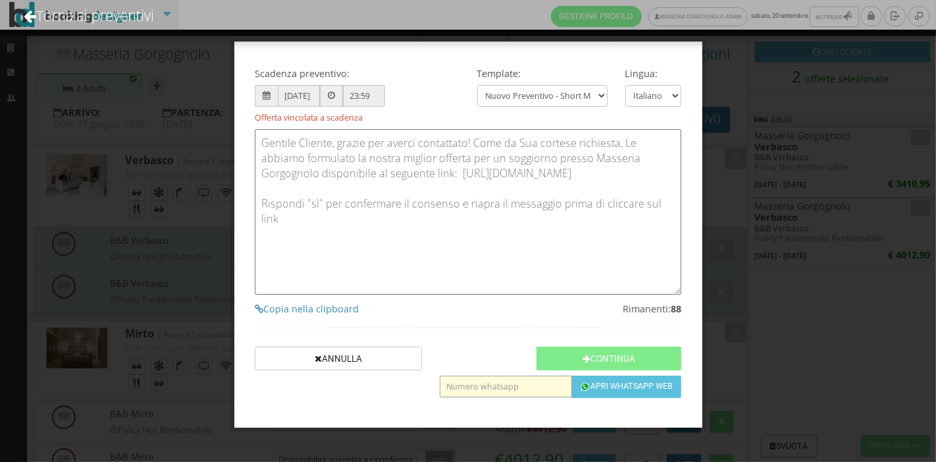
click at [545, 388] on input "text" at bounding box center [506, 386] width 132 height 22
type input "3487885287"
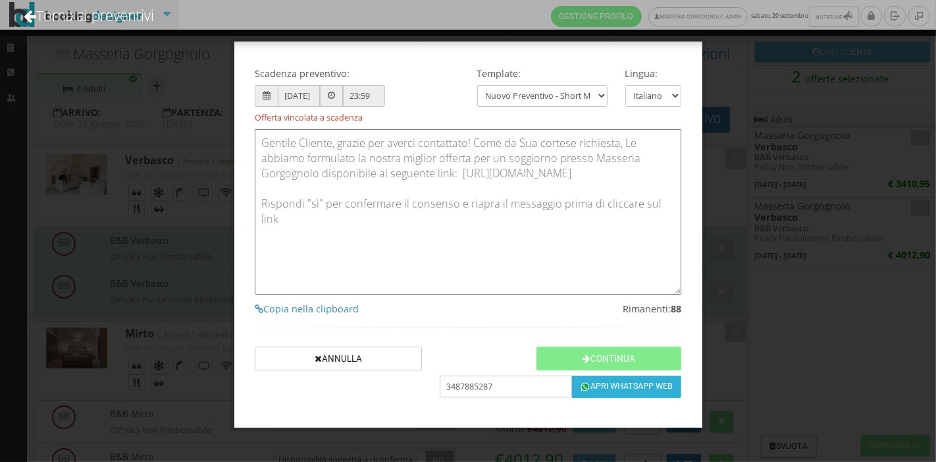
click at [579, 392] on button "Apri Whatsapp Web" at bounding box center [626, 386] width 109 height 22
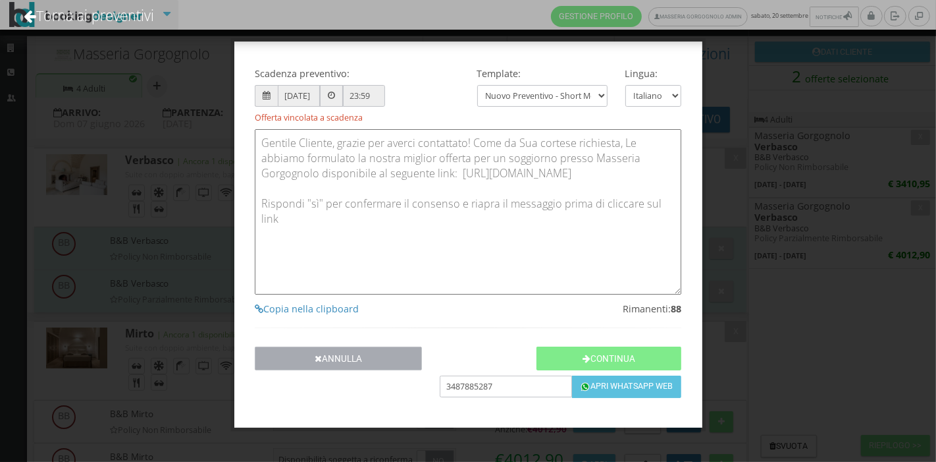
click at [366, 363] on button "Annulla" at bounding box center [338, 357] width 167 height 23
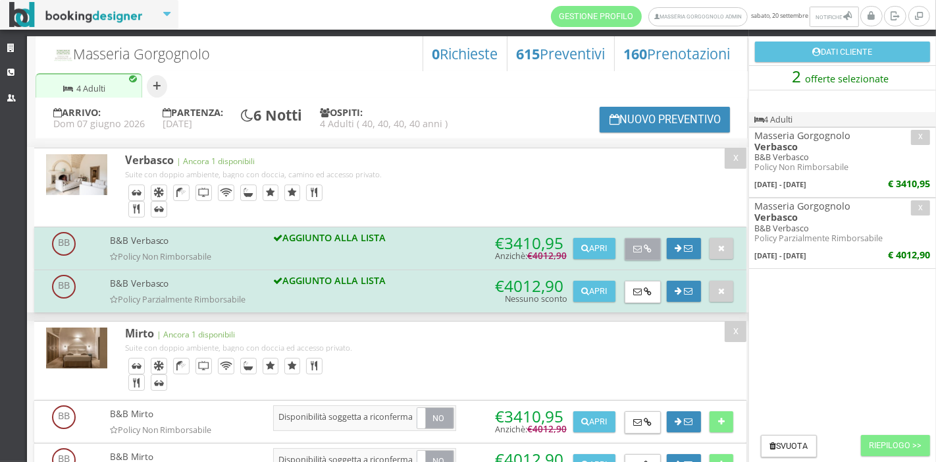
click at [644, 250] on icon at bounding box center [648, 249] width 8 height 9
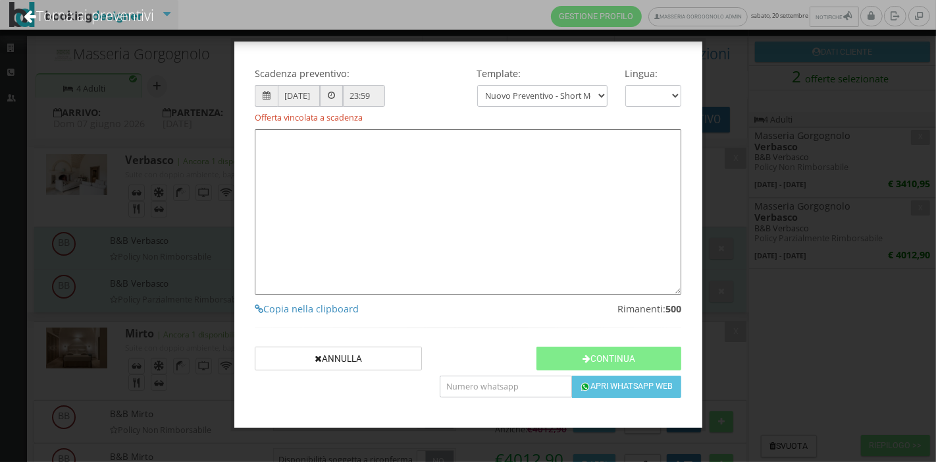
type textarea "Gentile Cliente, grazie per averci contattato! Come da Sua cortese richiesta, L…"
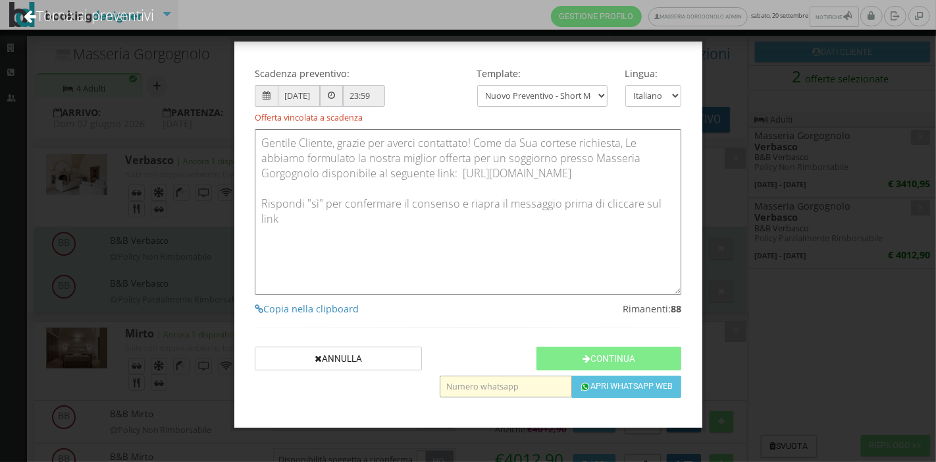
click at [498, 390] on input "text" at bounding box center [506, 386] width 132 height 22
type input "3487885287"
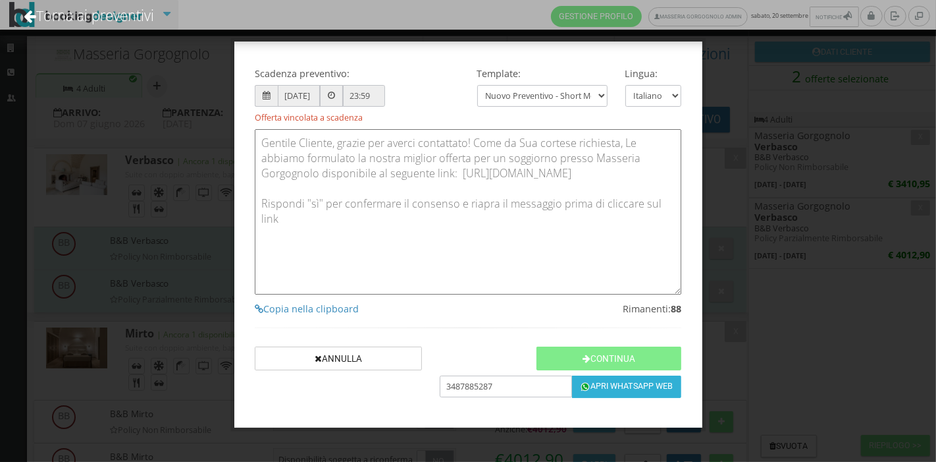
click at [584, 383] on img "button" at bounding box center [585, 386] width 11 height 11
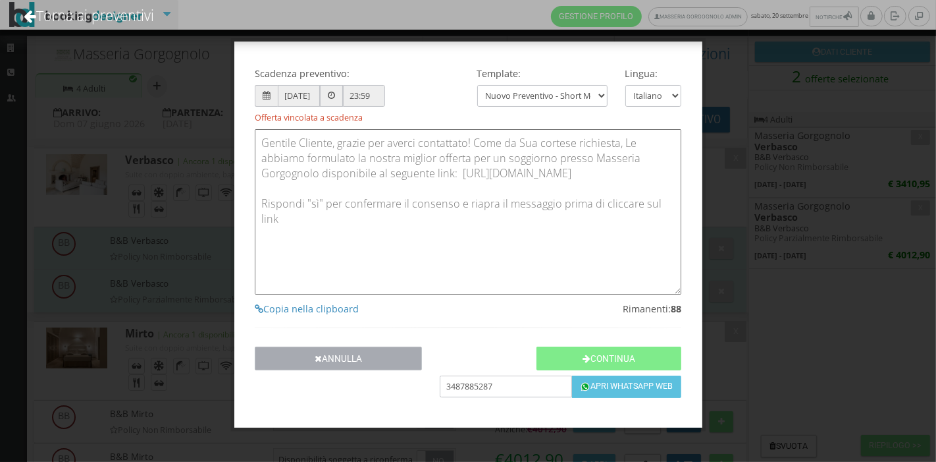
click at [372, 358] on button "Annulla" at bounding box center [338, 357] width 167 height 23
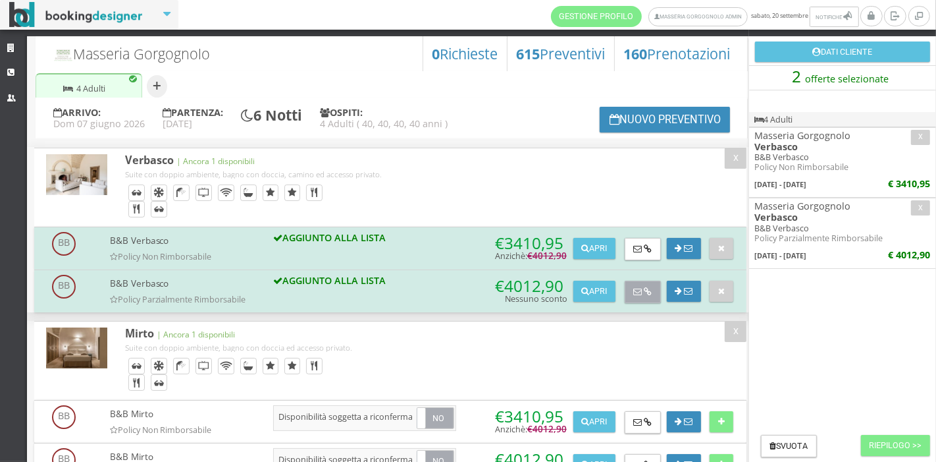
click at [636, 289] on icon at bounding box center [637, 292] width 9 height 9
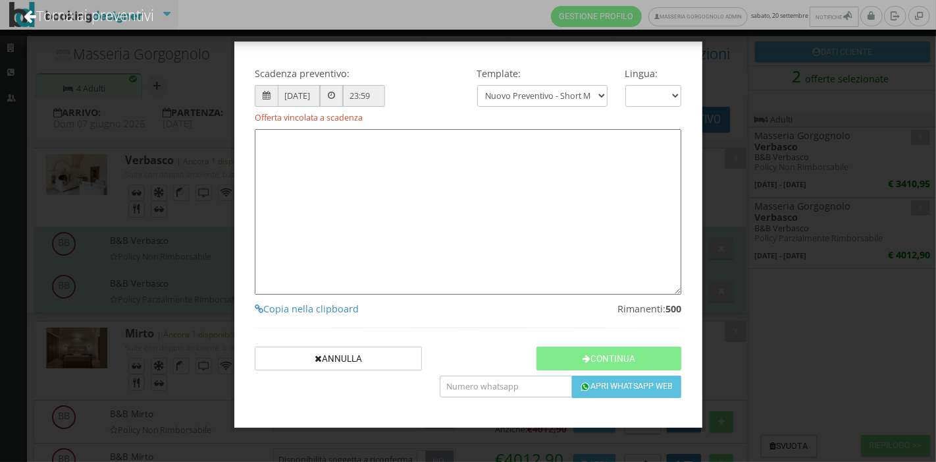
type textarea "Gentile Cliente, grazie per averci contattato! Come da Sua cortese richiesta, L…"
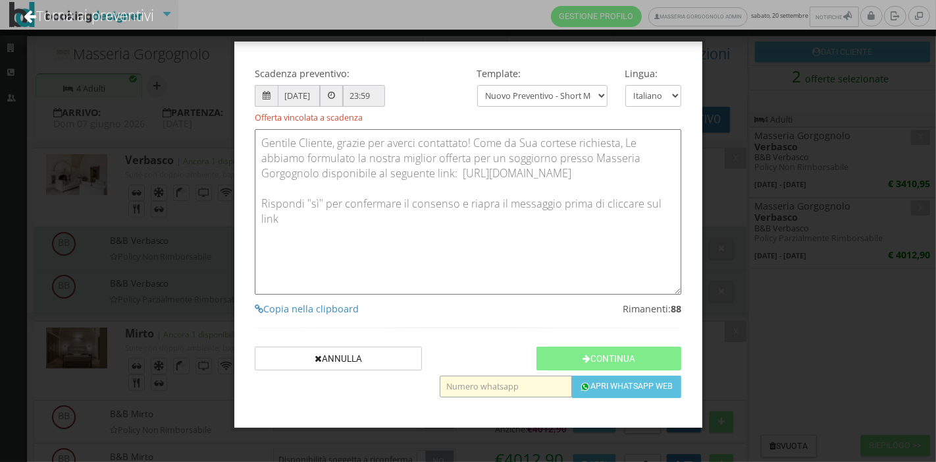
click at [462, 385] on input "text" at bounding box center [506, 386] width 132 height 22
type input "3487885287"
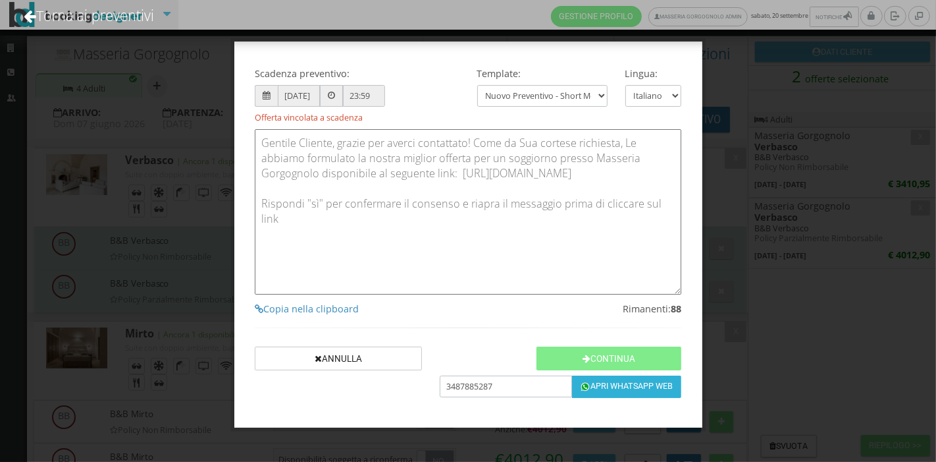
click at [602, 383] on button "Apri Whatsapp Web" at bounding box center [626, 386] width 109 height 22
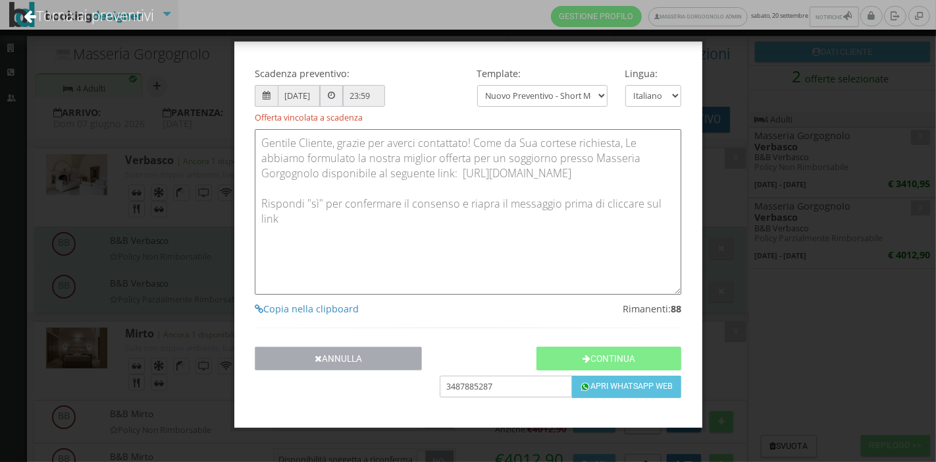
click at [392, 349] on button "Annulla" at bounding box center [338, 357] width 167 height 23
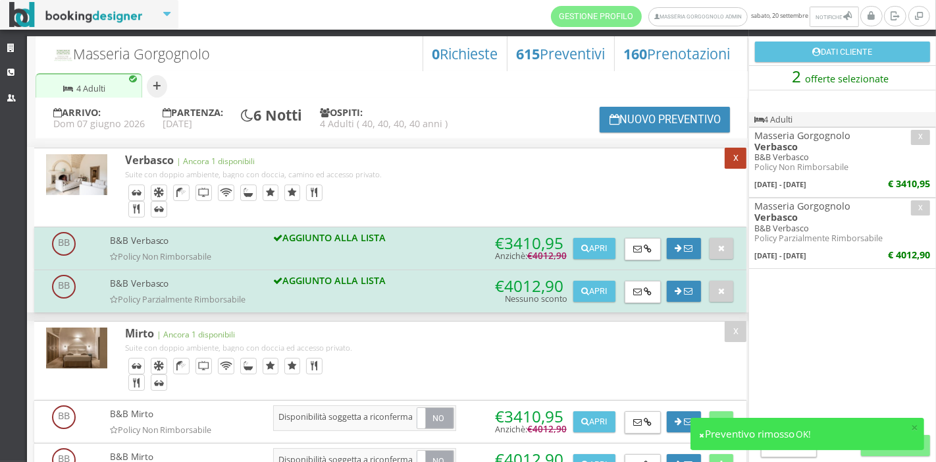
click at [731, 155] on button "X" at bounding box center [736, 157] width 22 height 21
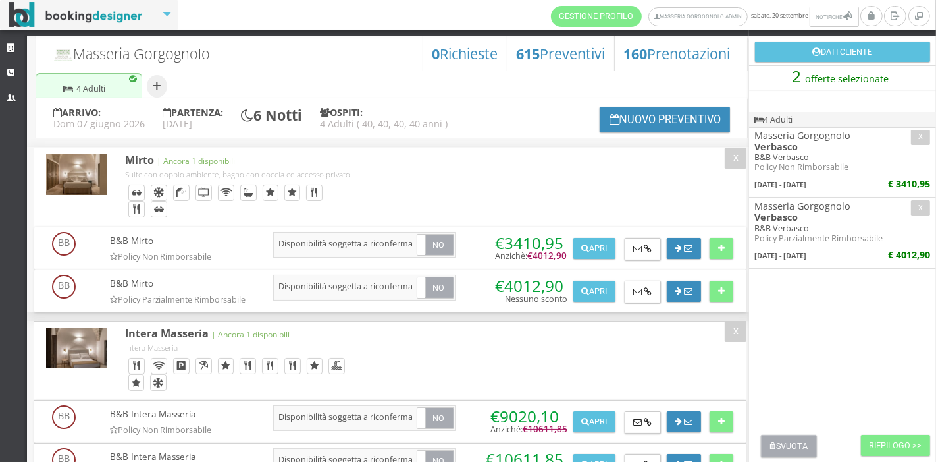
click at [773, 446] on icon at bounding box center [773, 446] width 7 height 9
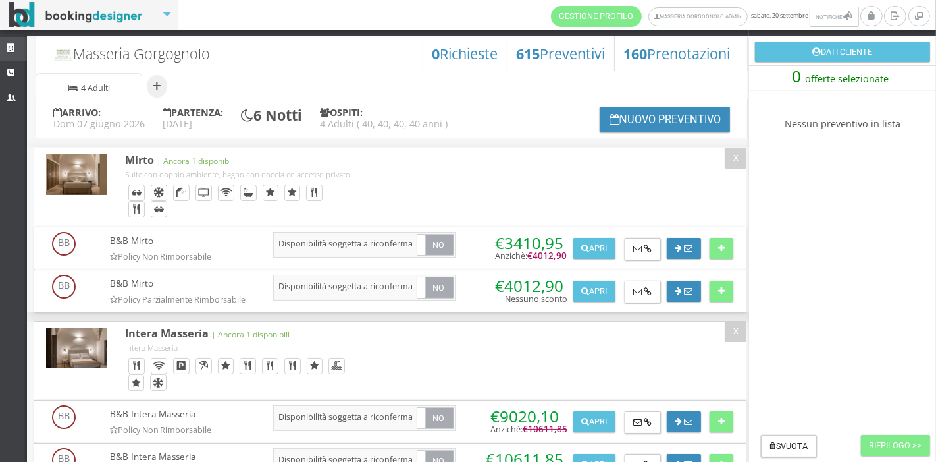
click at [14, 46] on icon at bounding box center [12, 48] width 11 height 9
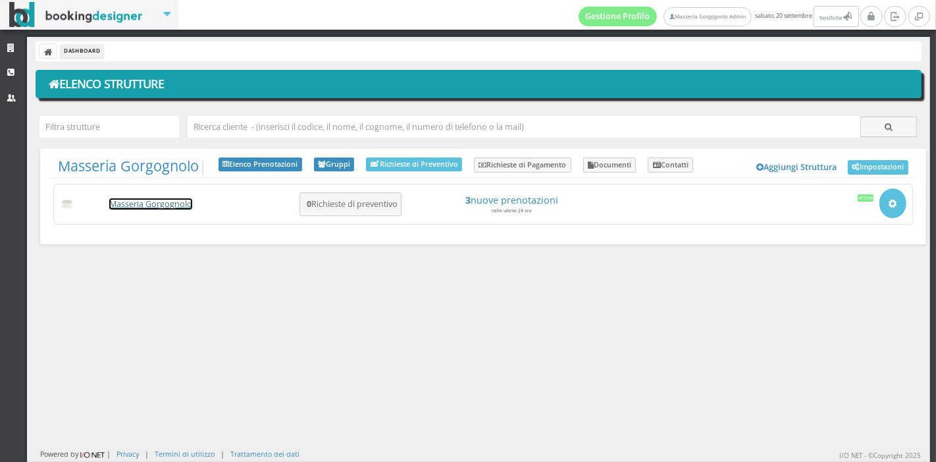
click at [176, 203] on link "Masseria Gorgognolo" at bounding box center [150, 203] width 83 height 11
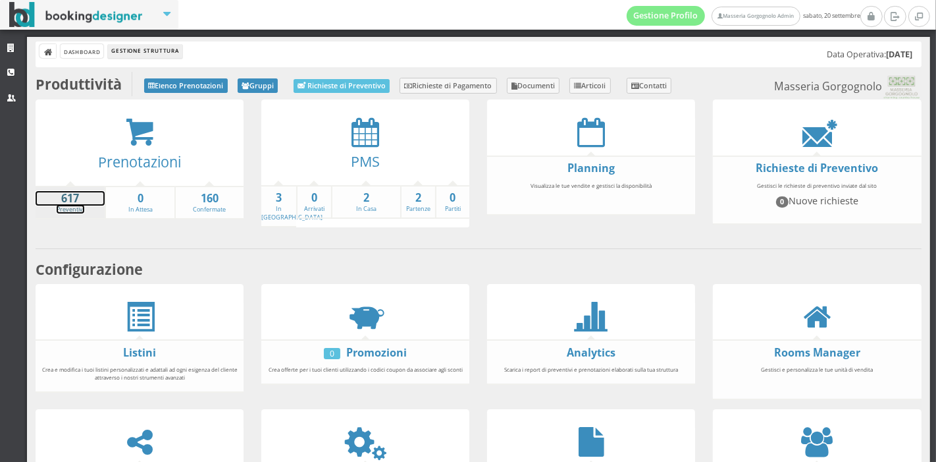
click at [68, 198] on strong "617" at bounding box center [70, 198] width 69 height 15
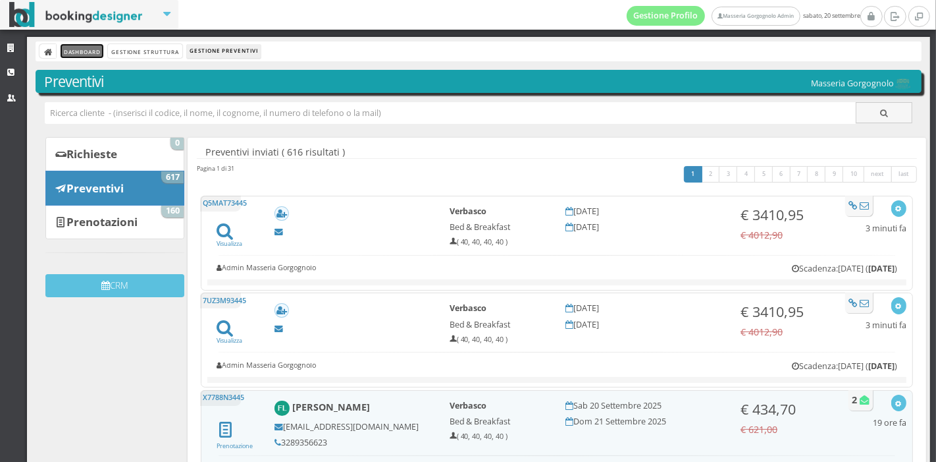
click at [96, 53] on link "Dashboard" at bounding box center [82, 51] width 43 height 14
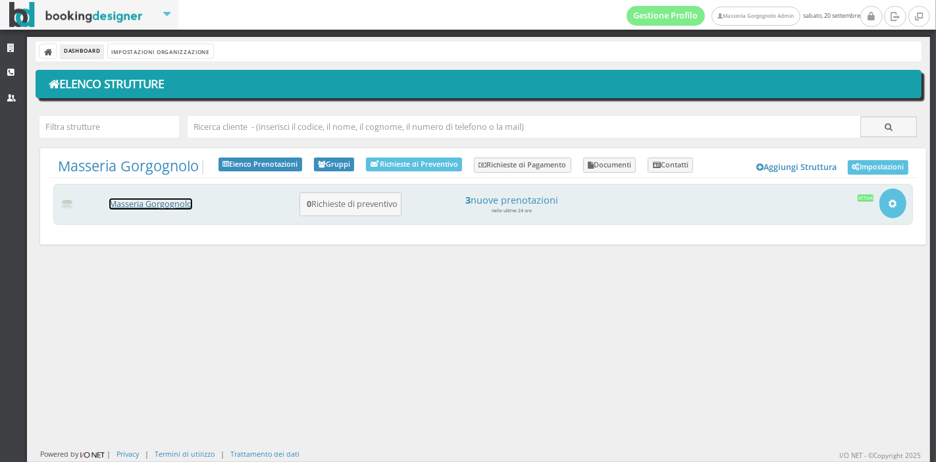
click at [155, 205] on link "Masseria Gorgognolo" at bounding box center [150, 203] width 83 height 11
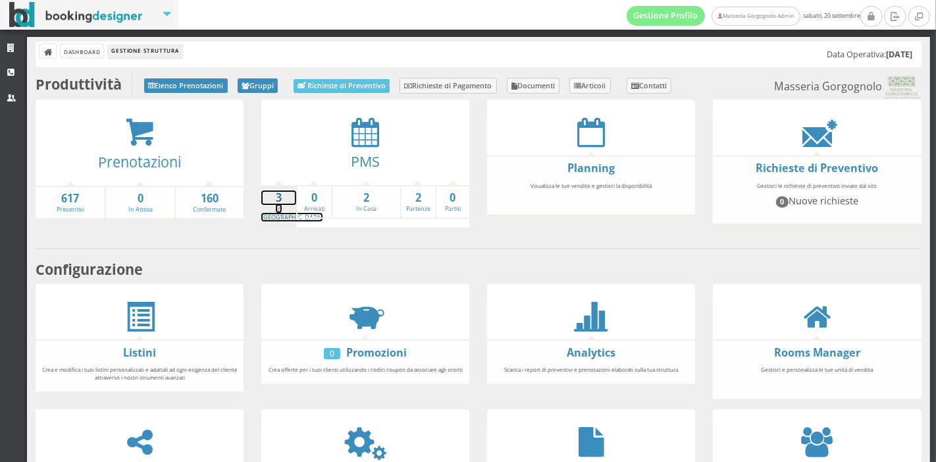
click at [270, 205] on link "3 In Arrivo" at bounding box center [291, 205] width 61 height 31
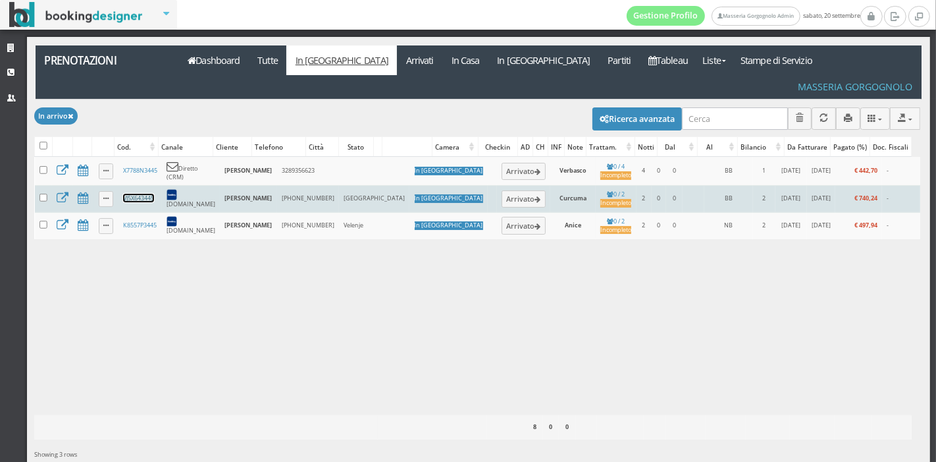
click at [149, 194] on link "VJ5X643445" at bounding box center [138, 198] width 31 height 9
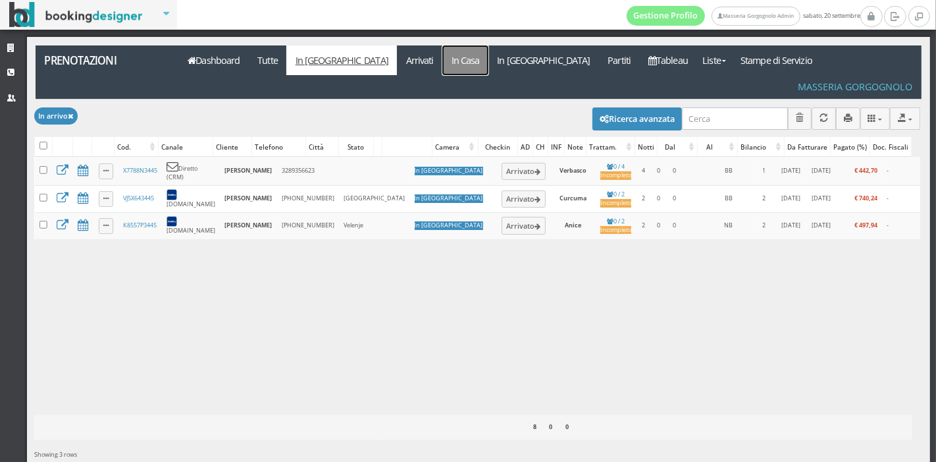
click at [442, 68] on link "In Casa" at bounding box center [465, 60] width 46 height 30
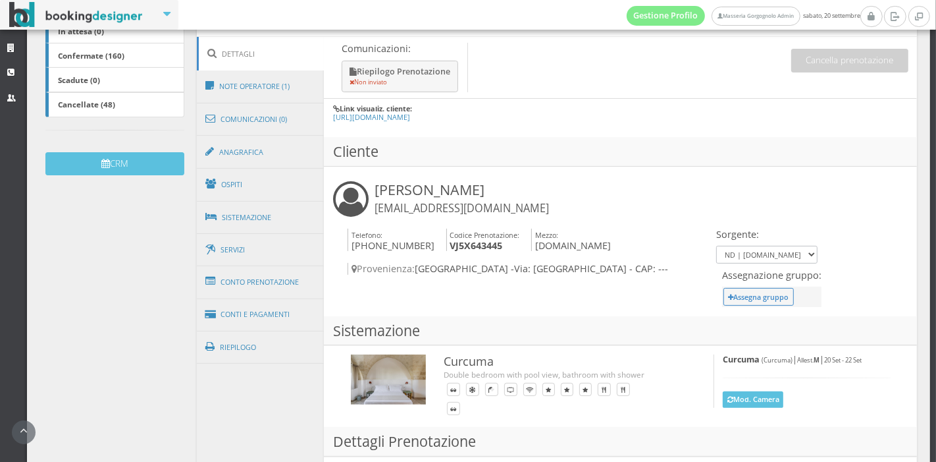
scroll to position [321, 0]
click at [271, 314] on link "Conti e Pagamenti" at bounding box center [261, 314] width 128 height 34
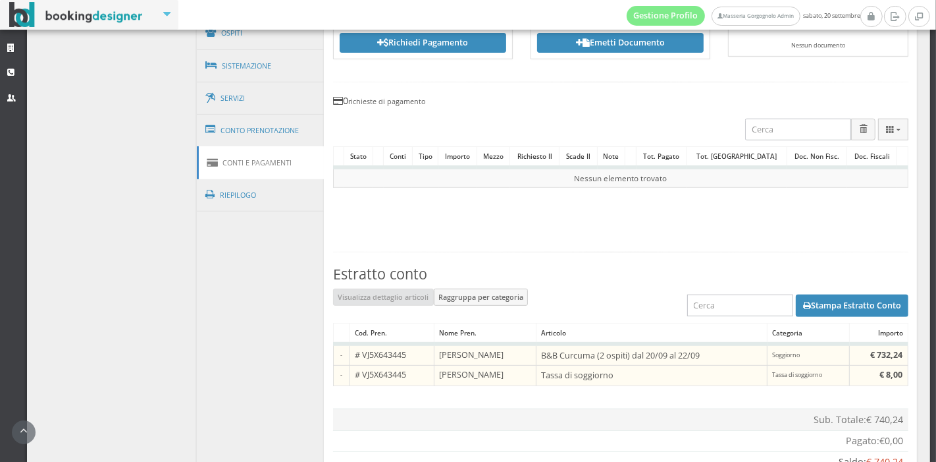
scroll to position [582, 0]
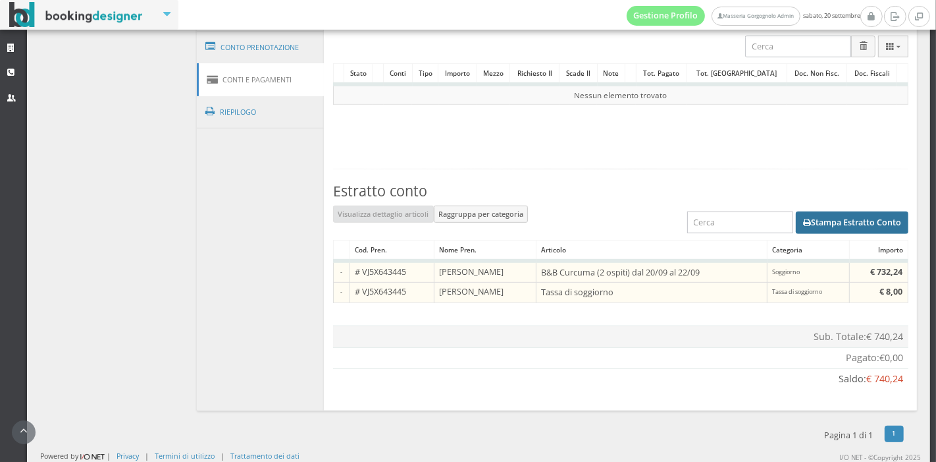
click at [809, 219] on button "Stampa Estratto Conto" at bounding box center [852, 222] width 113 height 22
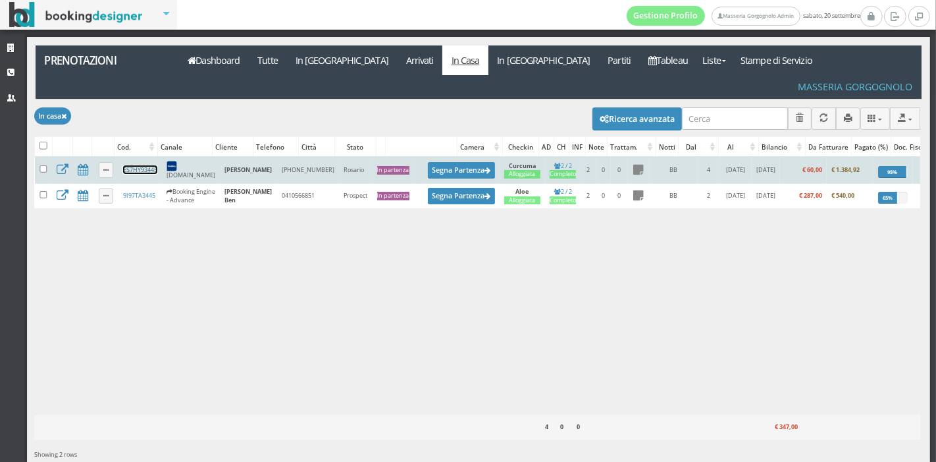
click at [152, 165] on link "ES7HY93445" at bounding box center [140, 169] width 34 height 9
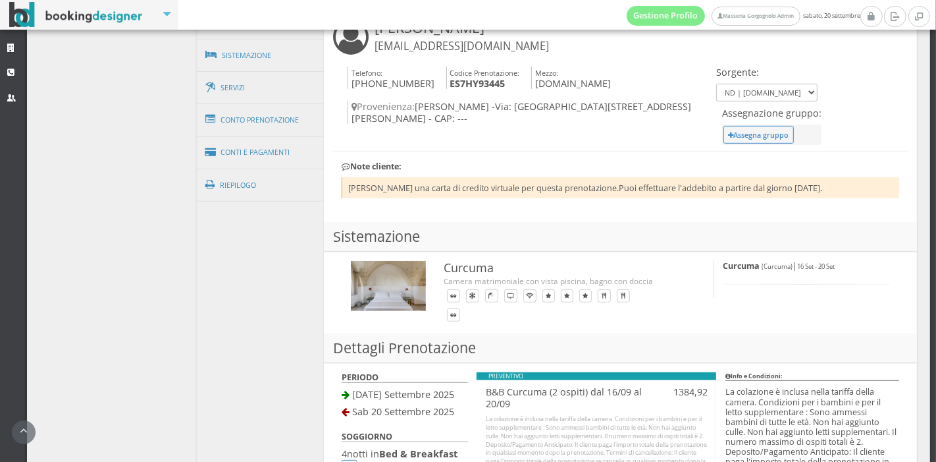
scroll to position [502, 0]
click at [269, 151] on link "Conti e Pagamenti" at bounding box center [261, 152] width 128 height 34
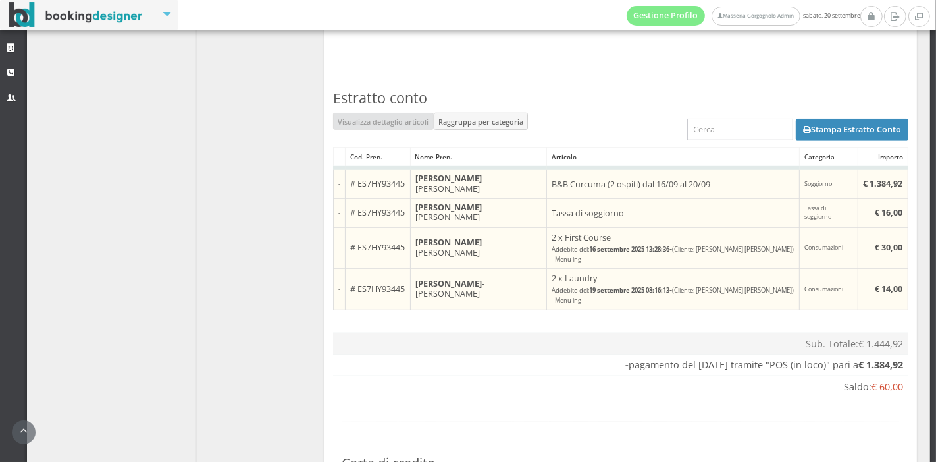
scroll to position [760, 0]
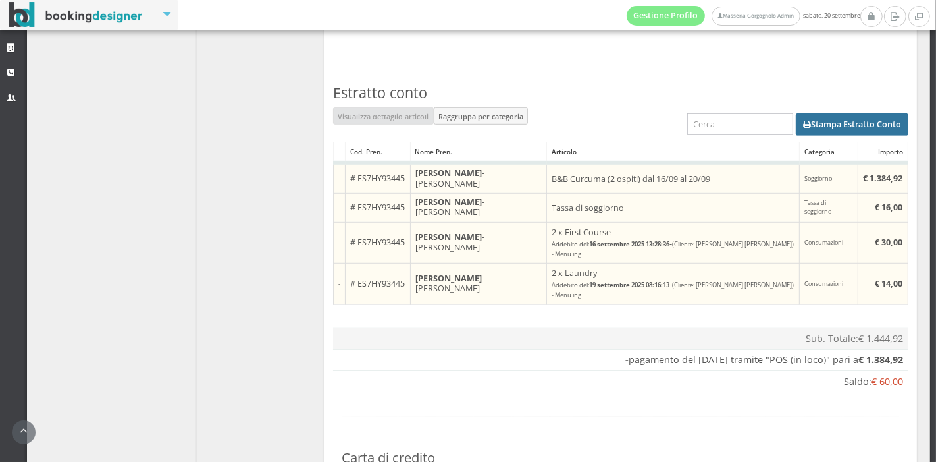
click at [797, 136] on button "Stampa Estratto Conto" at bounding box center [852, 124] width 113 height 22
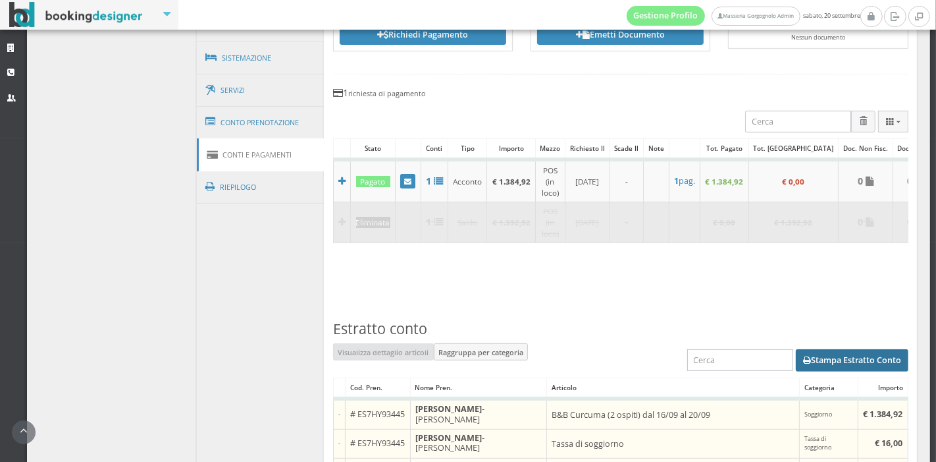
scroll to position [498, 0]
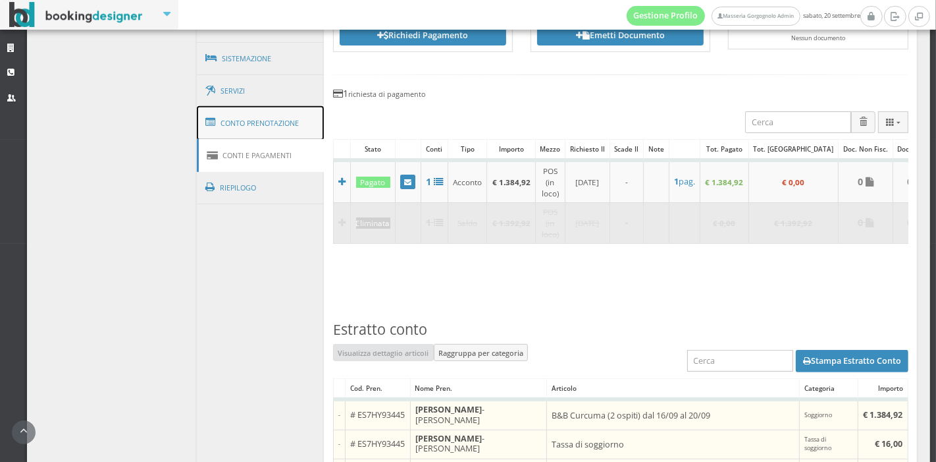
click at [290, 119] on link "Conto Prenotazione" at bounding box center [261, 123] width 128 height 34
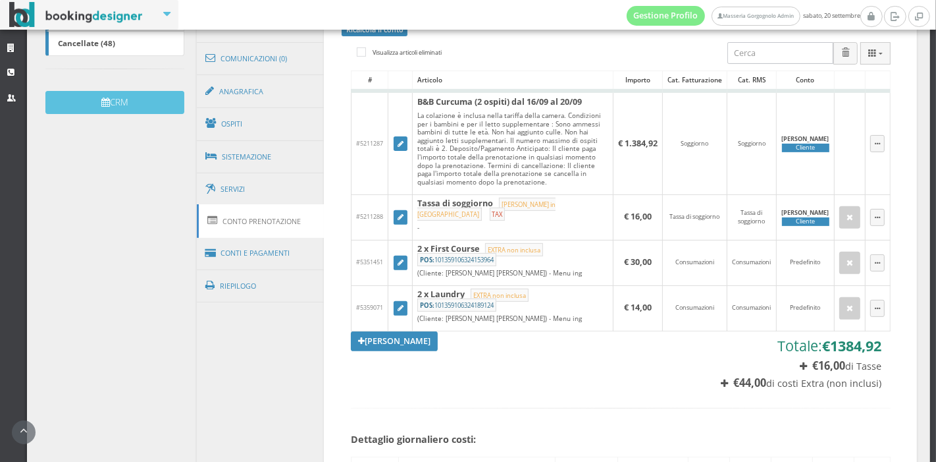
scroll to position [388, 0]
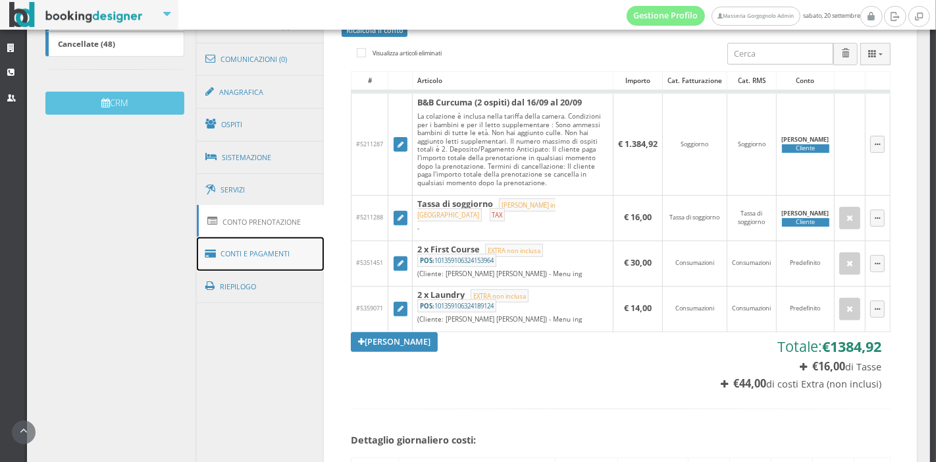
click at [269, 254] on link "Conti e Pagamenti" at bounding box center [261, 254] width 128 height 34
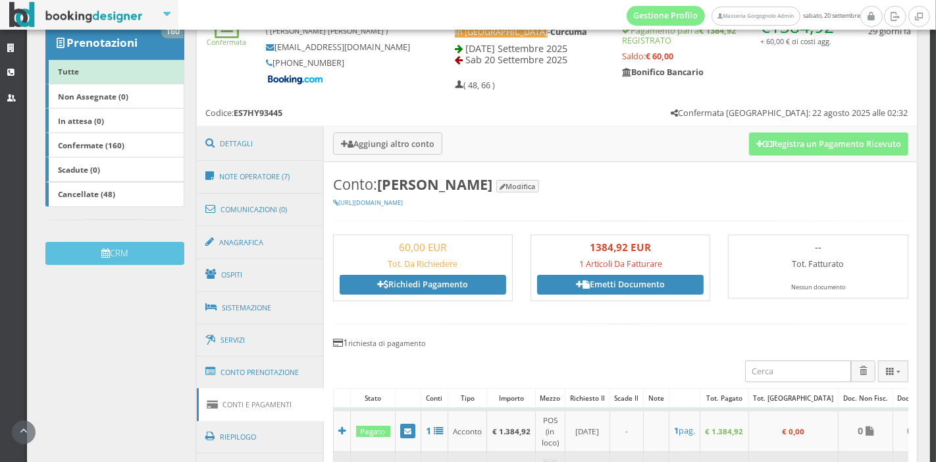
scroll to position [219, 0]
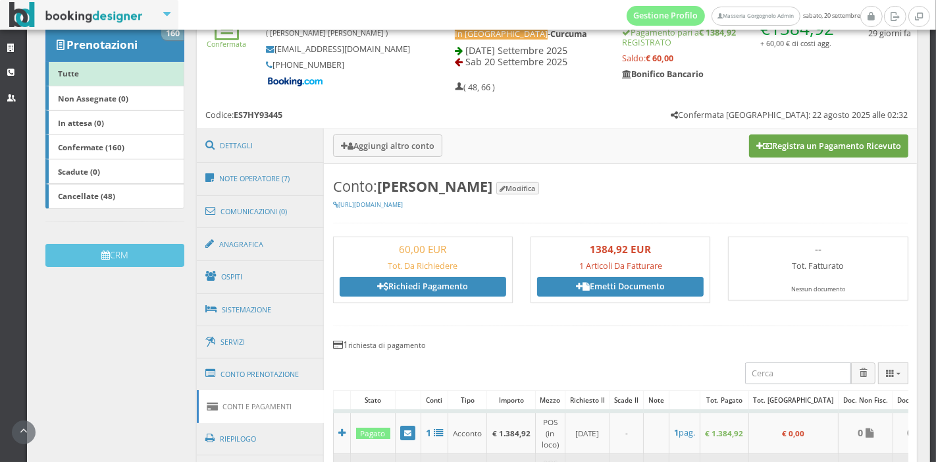
click at [789, 157] on button "Registra un Pagamento Ricevuto" at bounding box center [828, 145] width 159 height 22
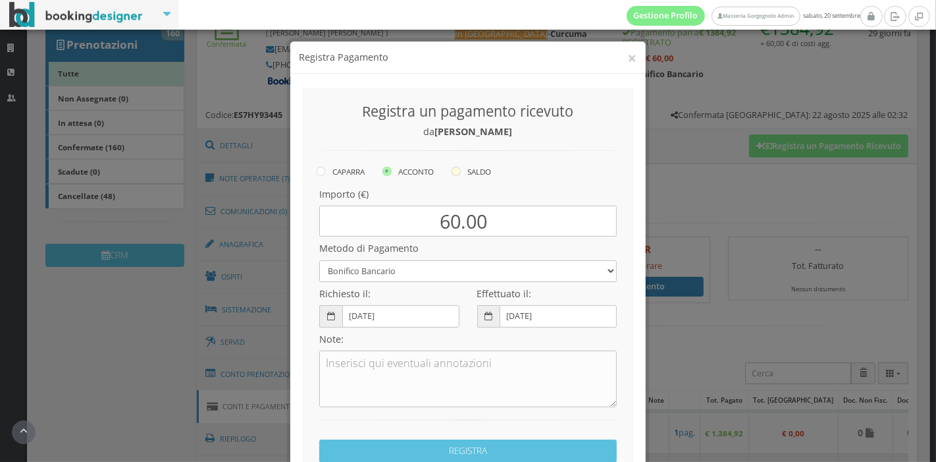
click at [469, 175] on label "SALDO" at bounding box center [472, 171] width 40 height 16
radio input "true"
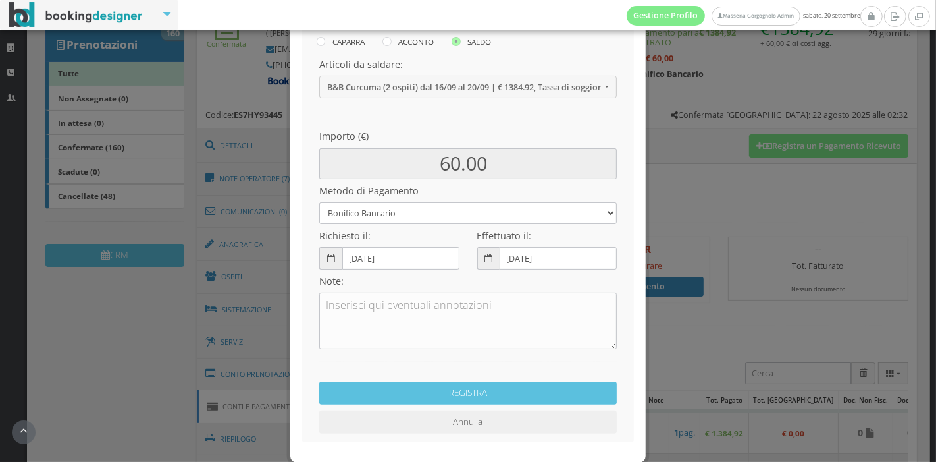
scroll to position [177, 0]
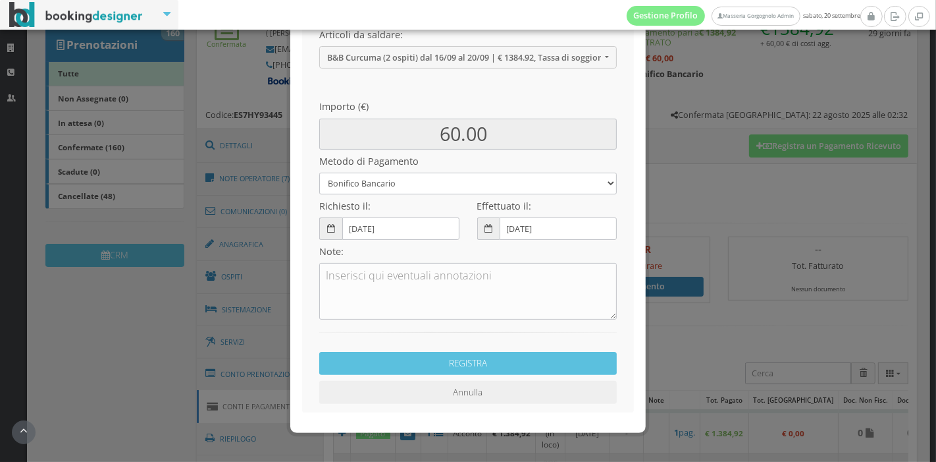
click at [459, 171] on div "Metodo di Pagamento Bonifico Bancario Carta di Credito Pay By Link Contanti Ass…" at bounding box center [468, 171] width 315 height 45
click at [458, 179] on select "Bonifico Bancario Carta di Credito Pay By Link Contanti Assegno Bancario Assegn…" at bounding box center [468, 184] width 298 height 22
select select
click at [319, 173] on select "Bonifico Bancario Carta di Credito Pay By Link Contanti Assegno Bancario Assegn…" at bounding box center [468, 184] width 298 height 22
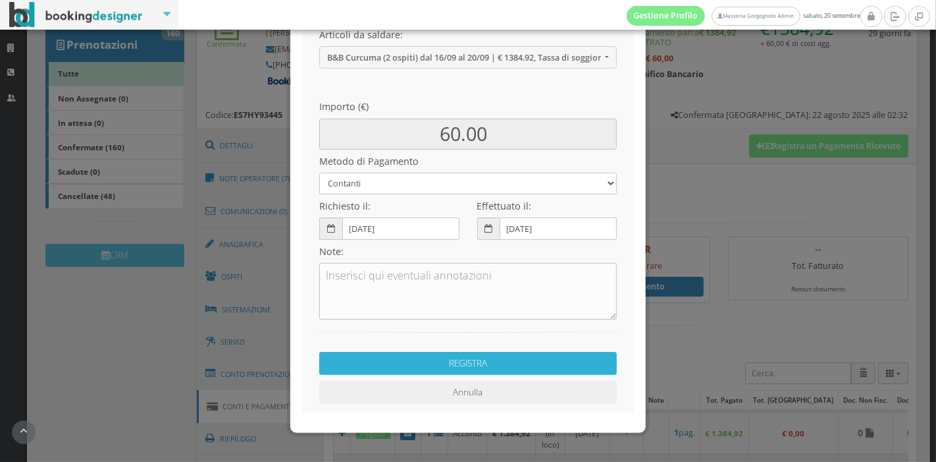
click at [488, 367] on button "REGISTRA" at bounding box center [468, 363] width 298 height 23
